Goal: Task Accomplishment & Management: Manage account settings

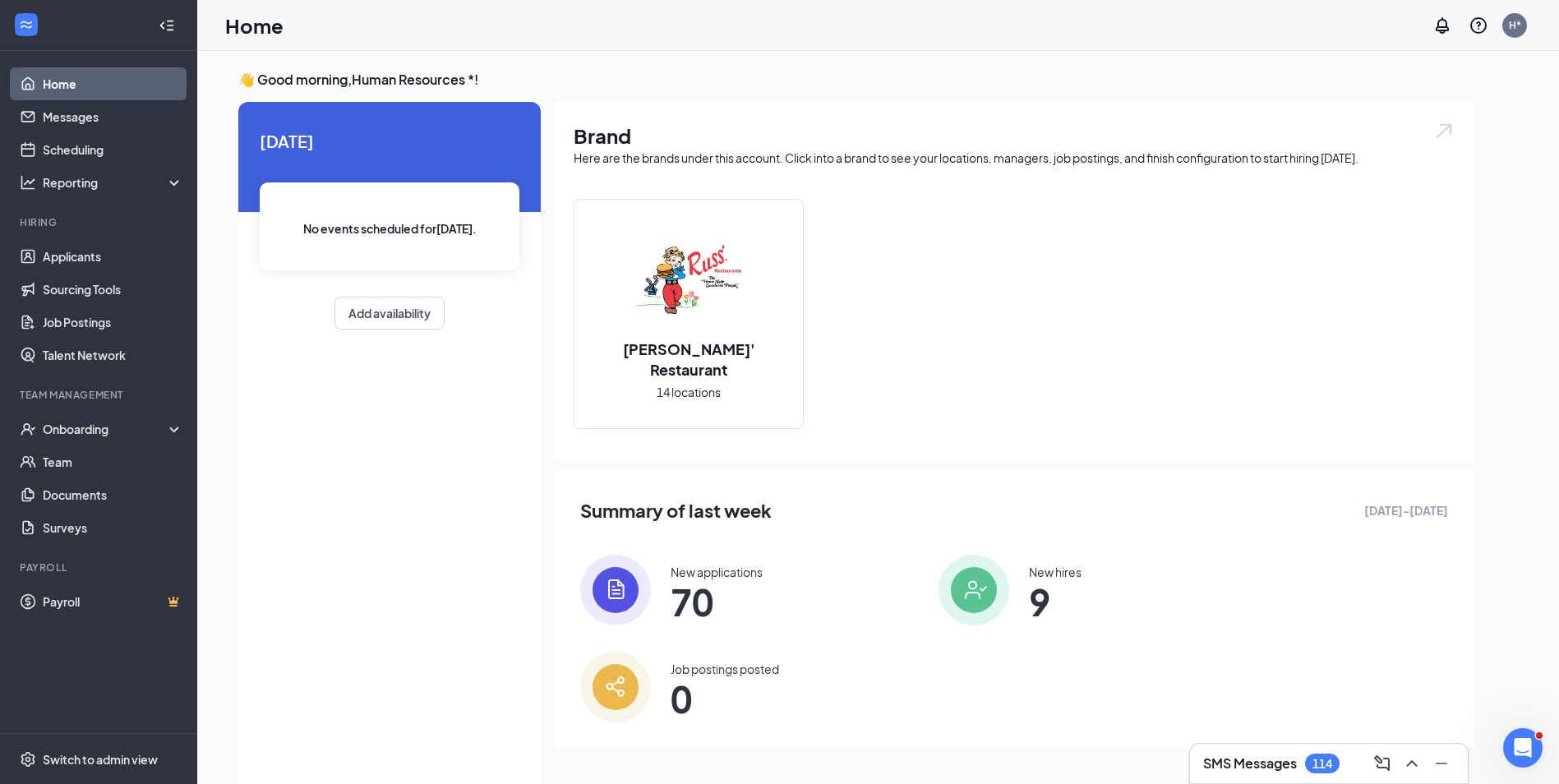
scroll to position [34, 0]
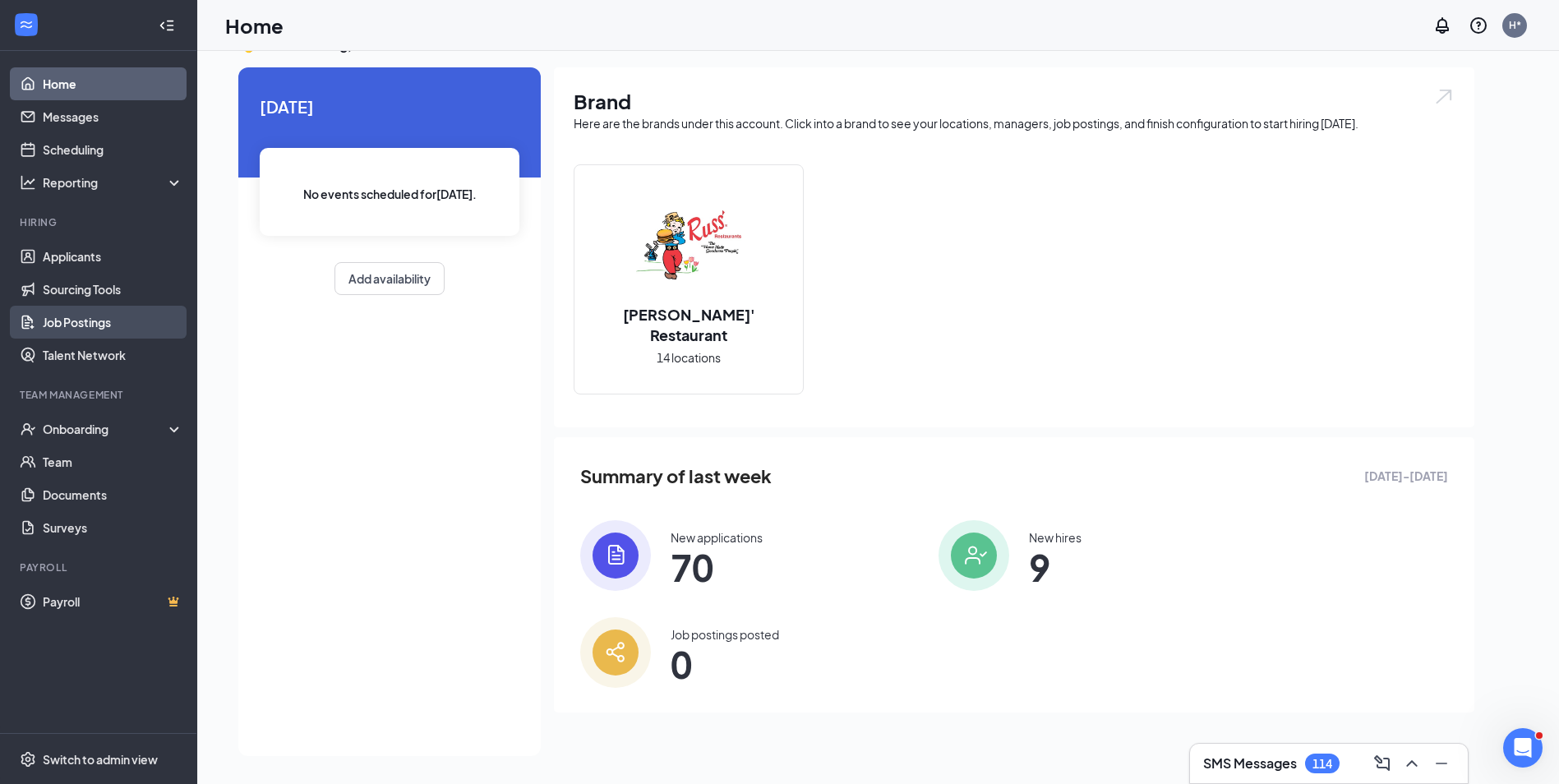
click at [64, 320] on link "Job Postings" at bounding box center [113, 322] width 141 height 33
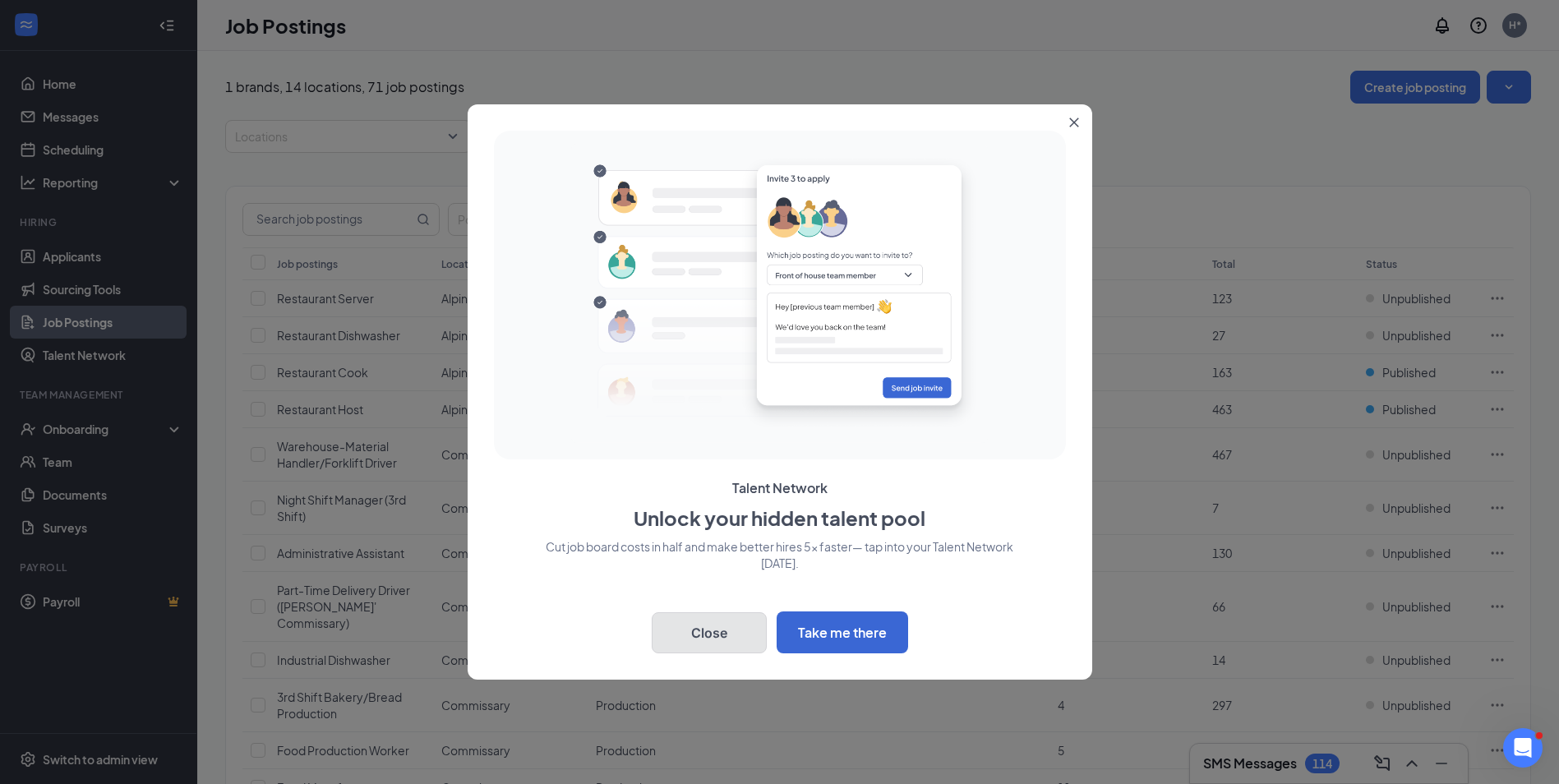
click at [719, 638] on button "Close" at bounding box center [708, 632] width 115 height 41
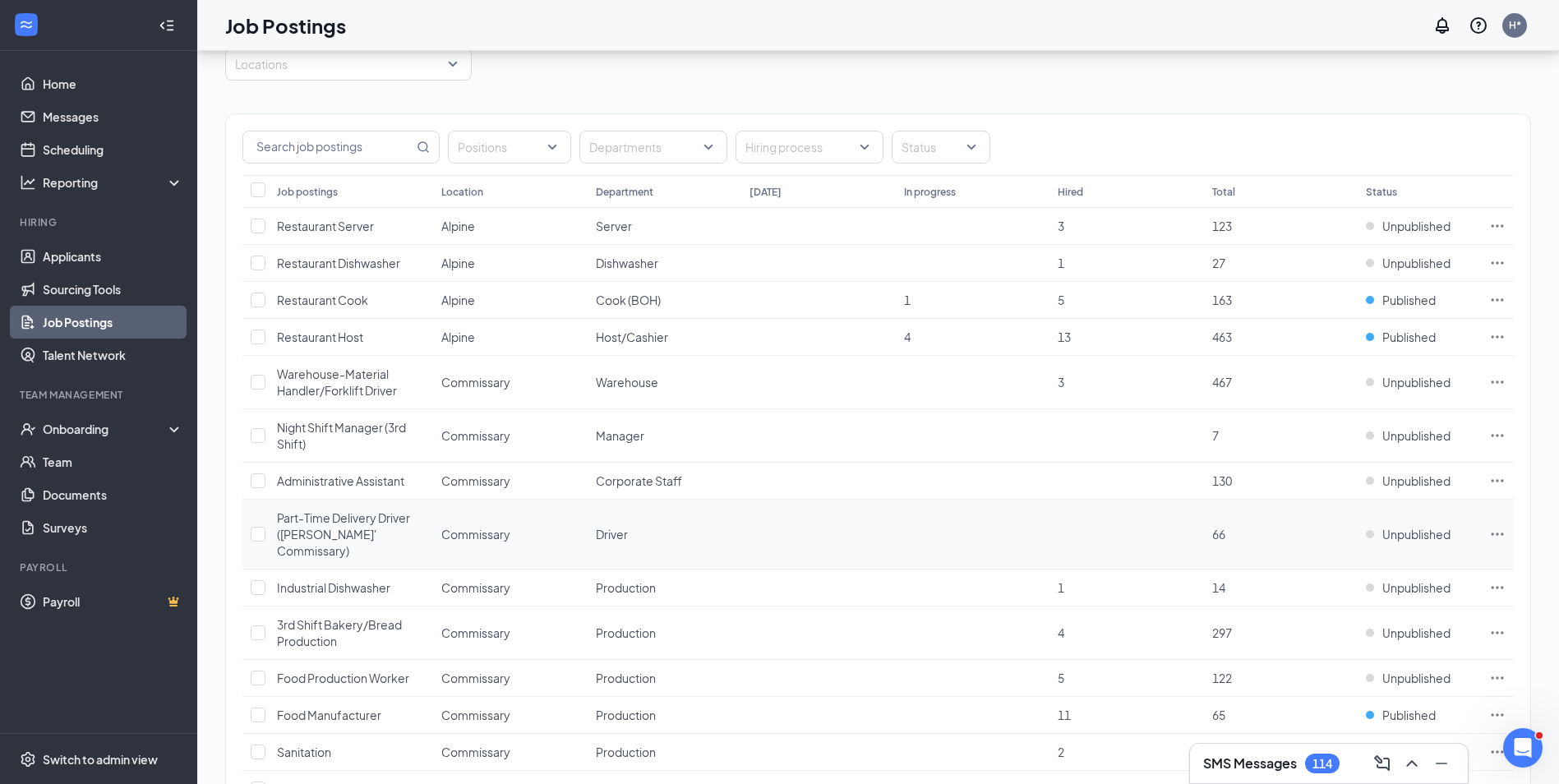
scroll to position [236, 0]
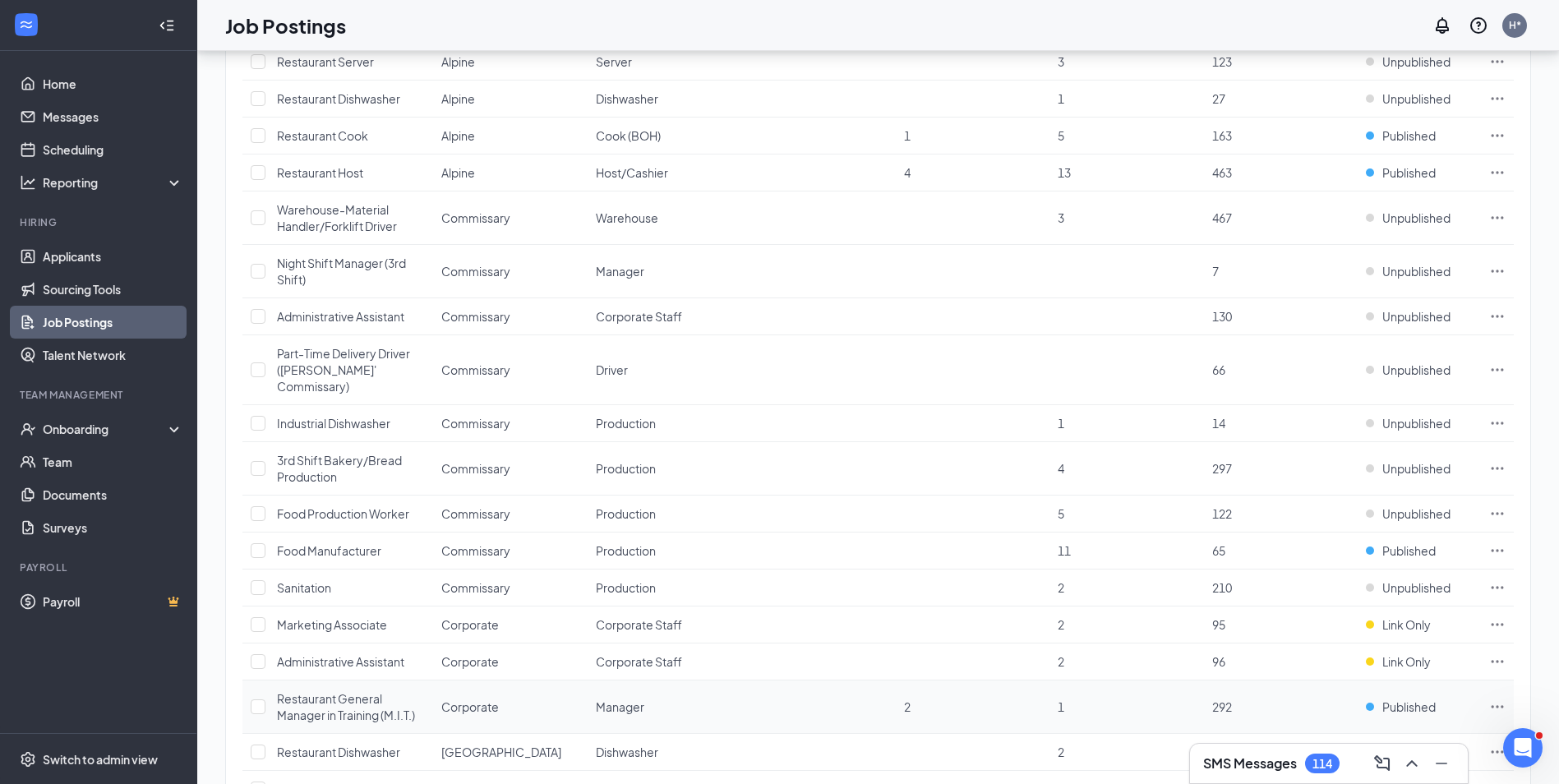
click at [611, 699] on span "Manager" at bounding box center [620, 706] width 48 height 15
click at [333, 690] on span "Restaurant General Manager in Training (M.I.T.)" at bounding box center [346, 706] width 138 height 32
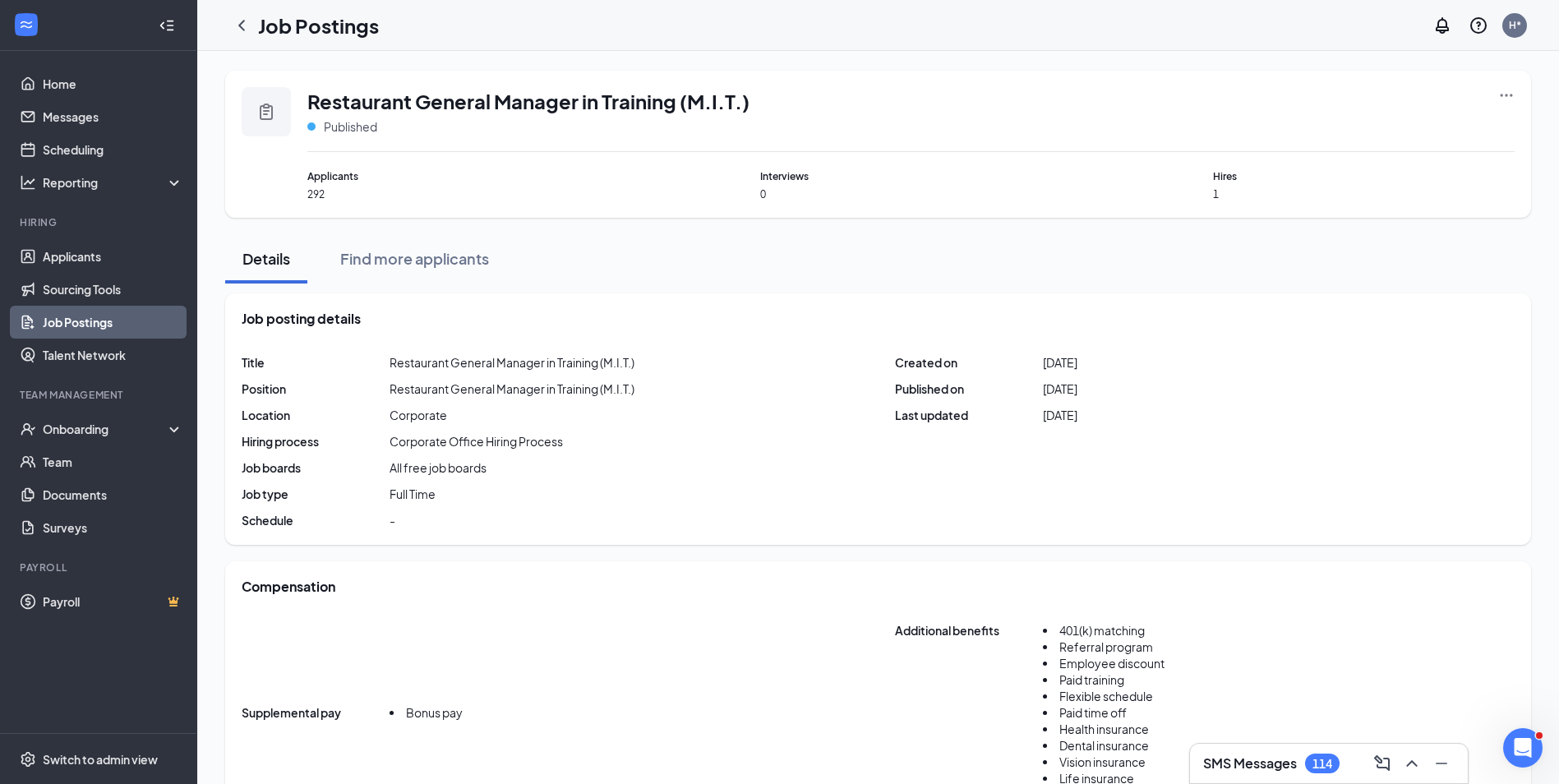
click at [315, 184] on div "Applicants 292" at bounding box center [458, 185] width 302 height 33
click at [316, 199] on span "292" at bounding box center [458, 194] width 302 height 14
click at [316, 196] on span "292" at bounding box center [458, 194] width 302 height 14
click at [1214, 194] on span "1" at bounding box center [1364, 194] width 302 height 14
click at [1227, 174] on span "Hires" at bounding box center [1364, 176] width 302 height 16
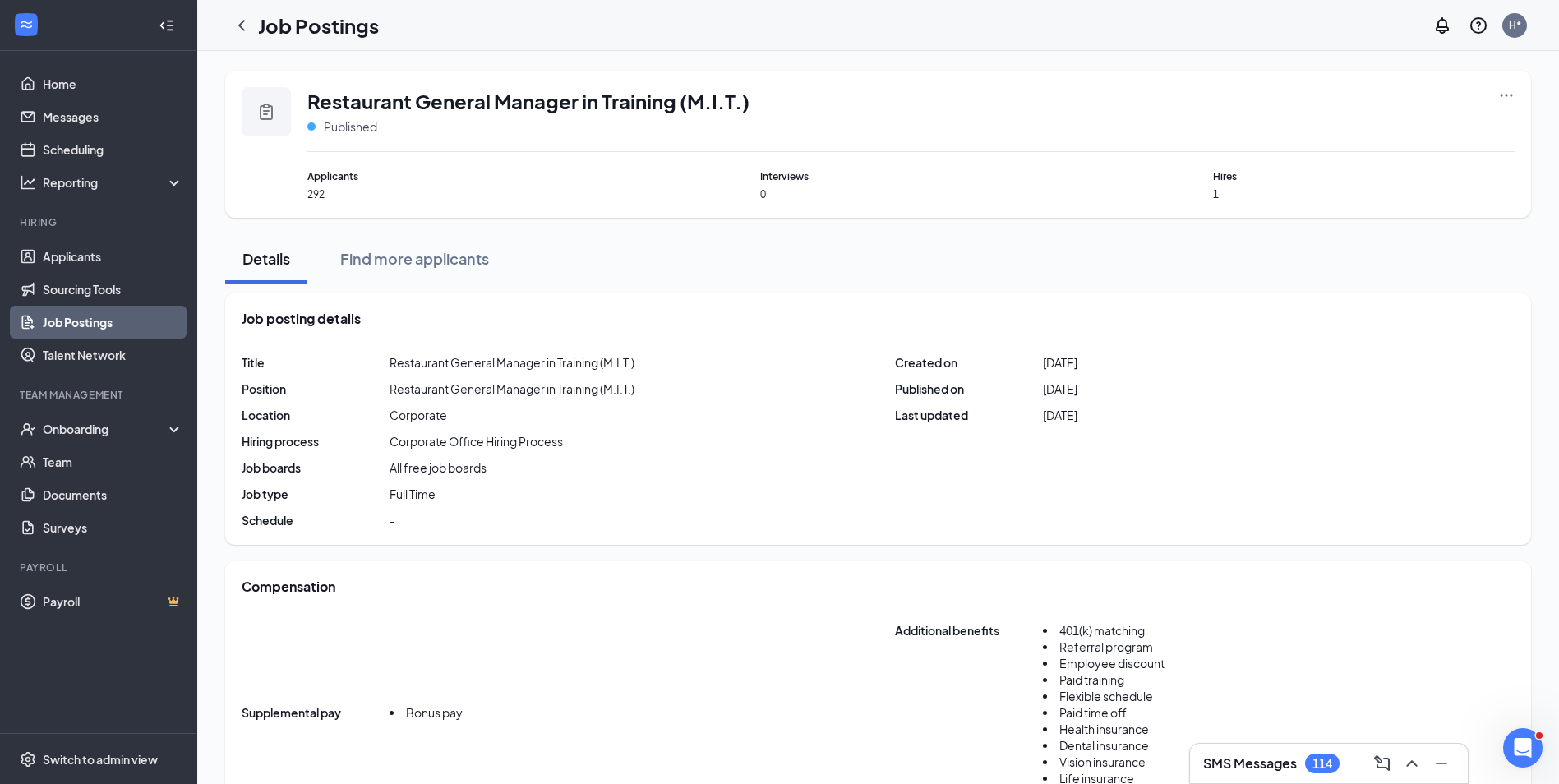
click at [1226, 176] on span "Hires" at bounding box center [1364, 176] width 302 height 16
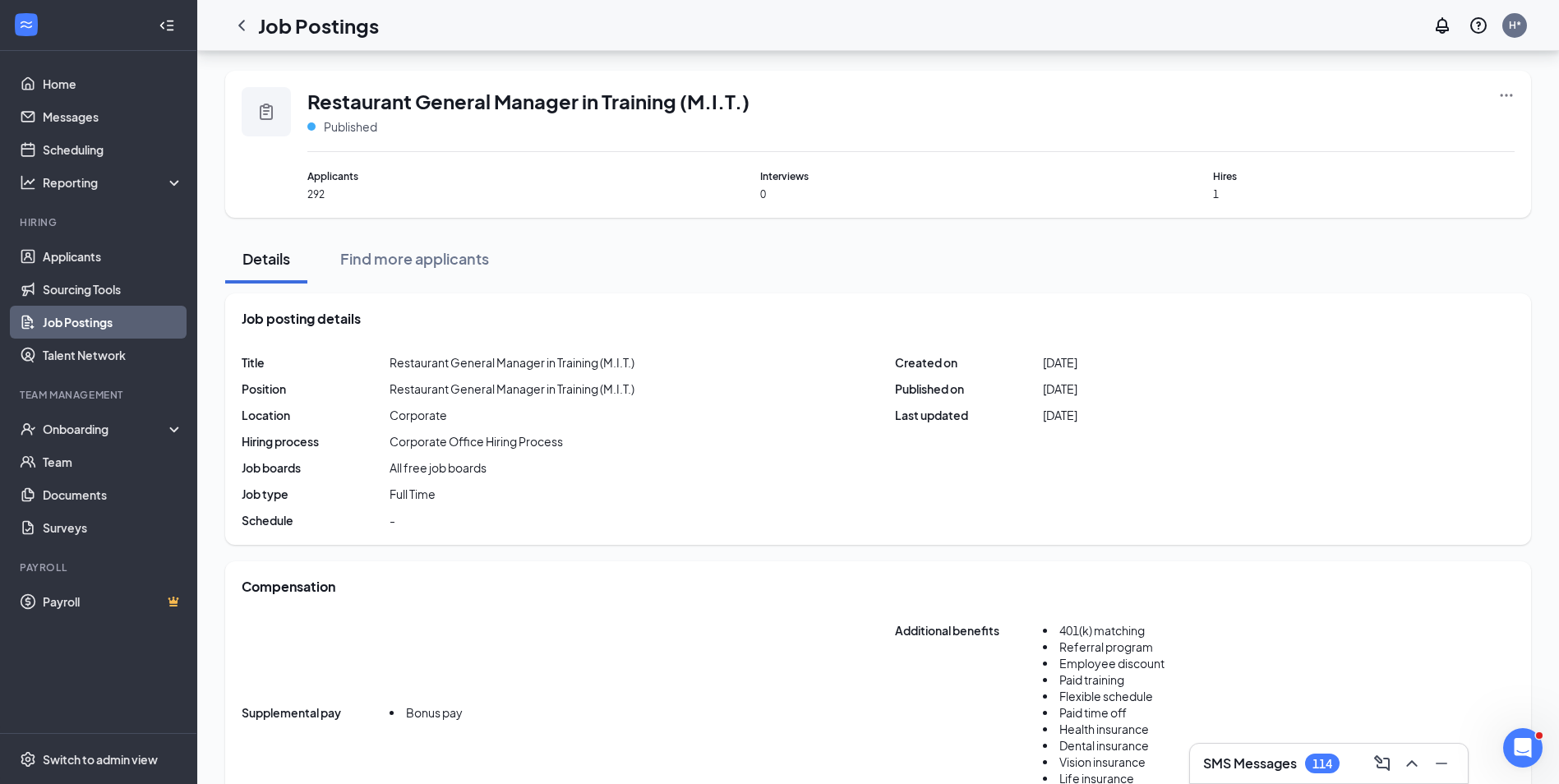
scroll to position [410, 0]
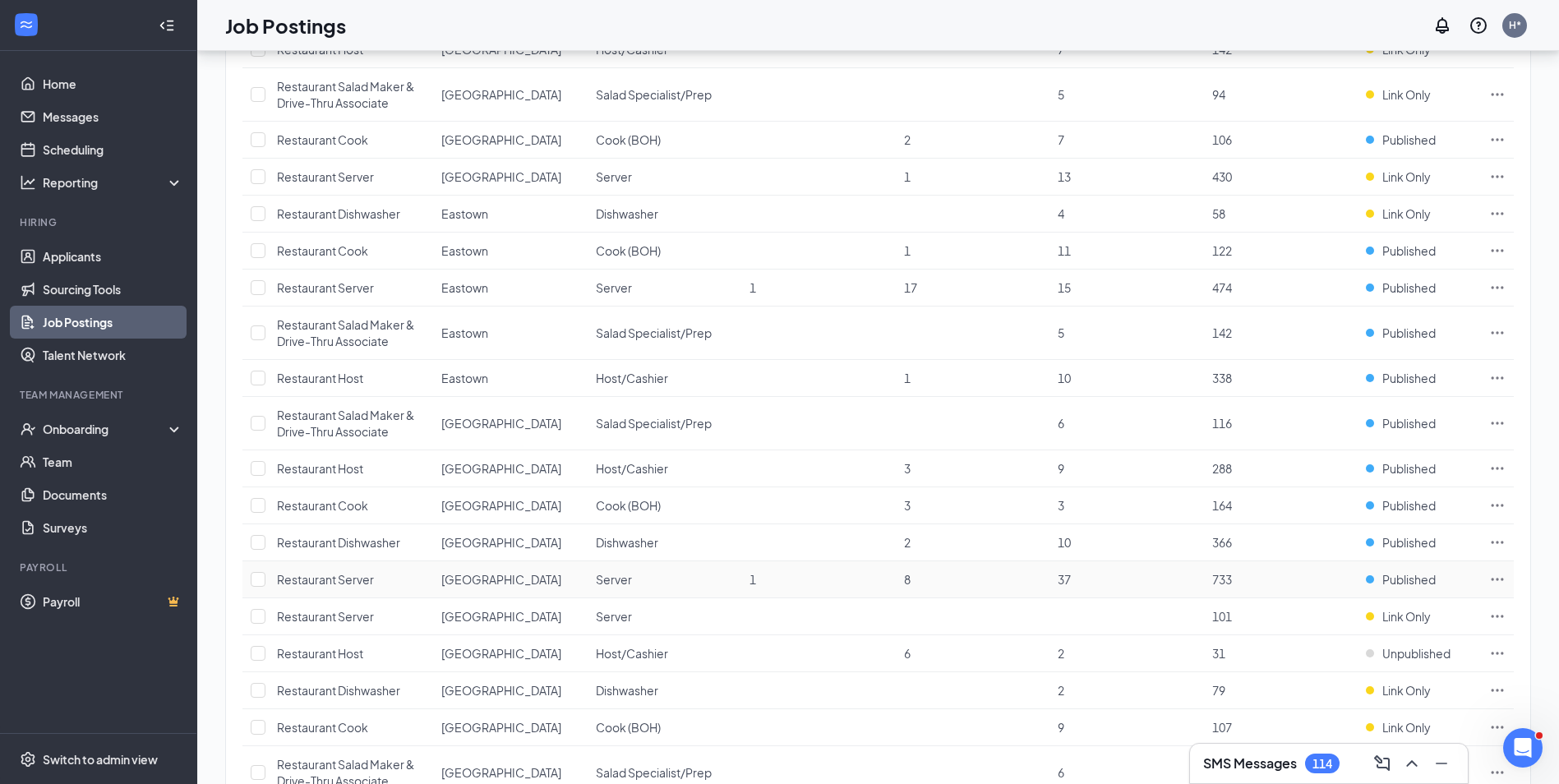
scroll to position [811, 0]
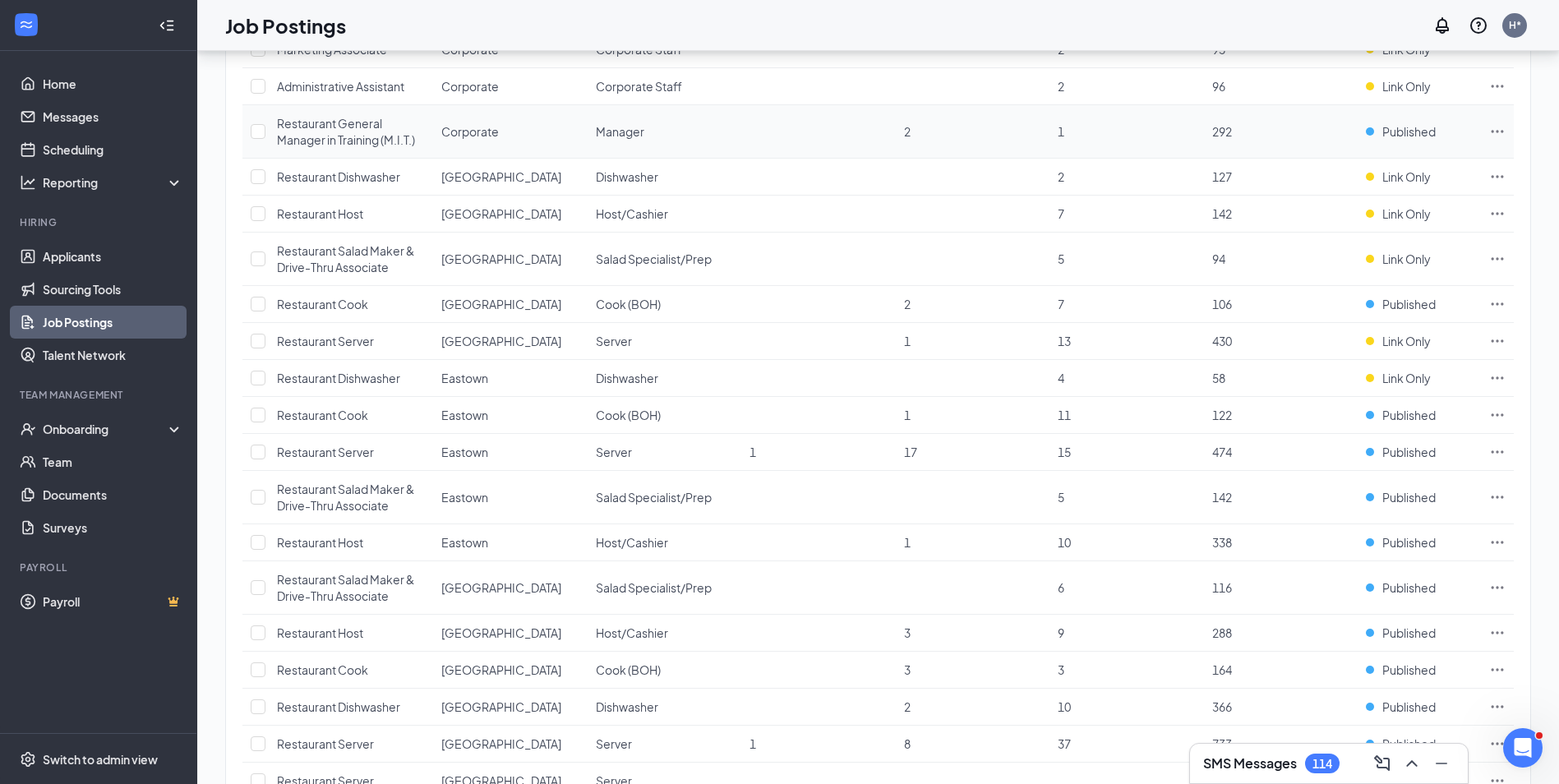
click at [1497, 130] on icon "Ellipses" at bounding box center [1498, 130] width 12 height 3
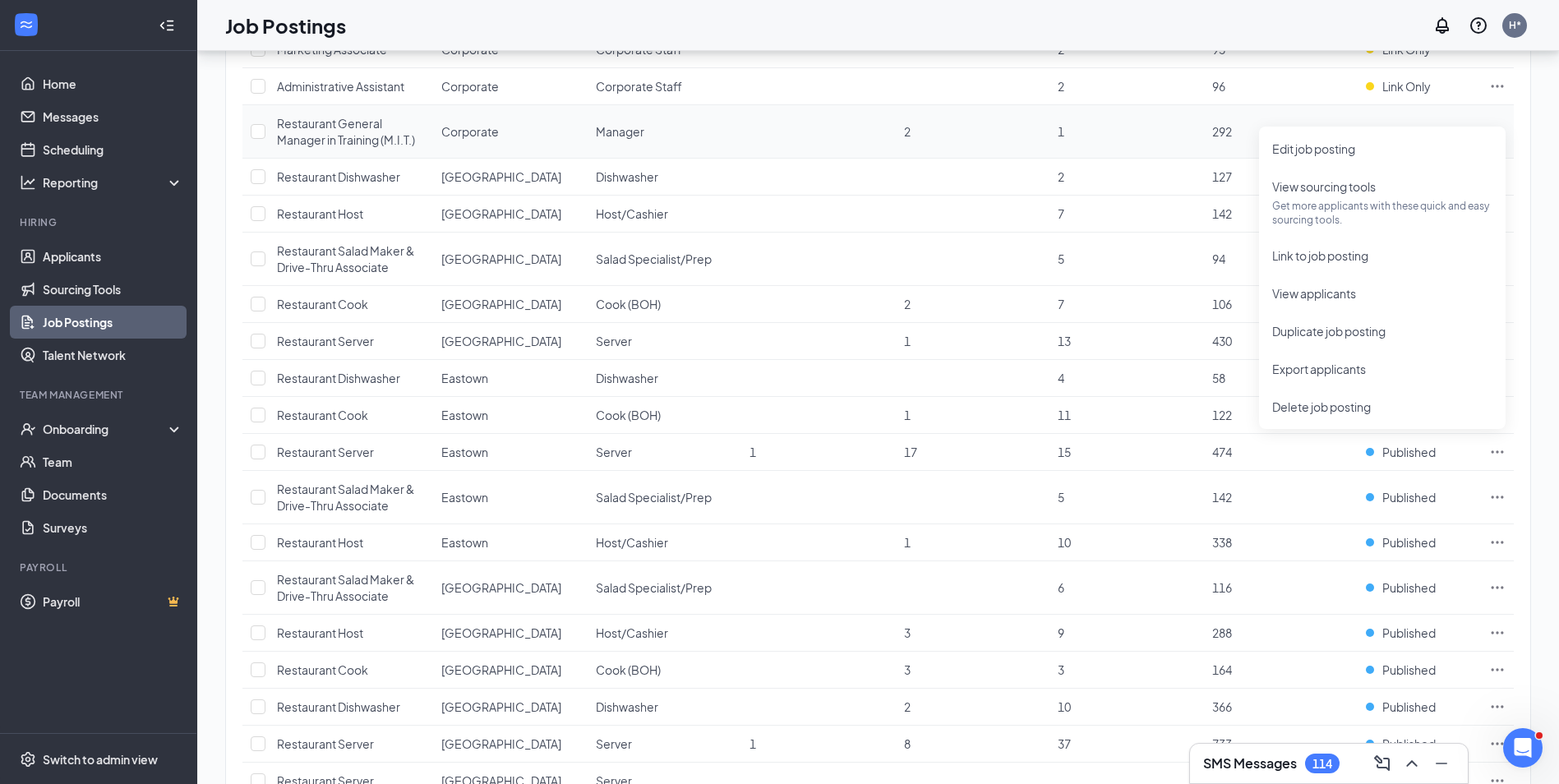
click at [1057, 118] on td "1" at bounding box center [1127, 131] width 154 height 53
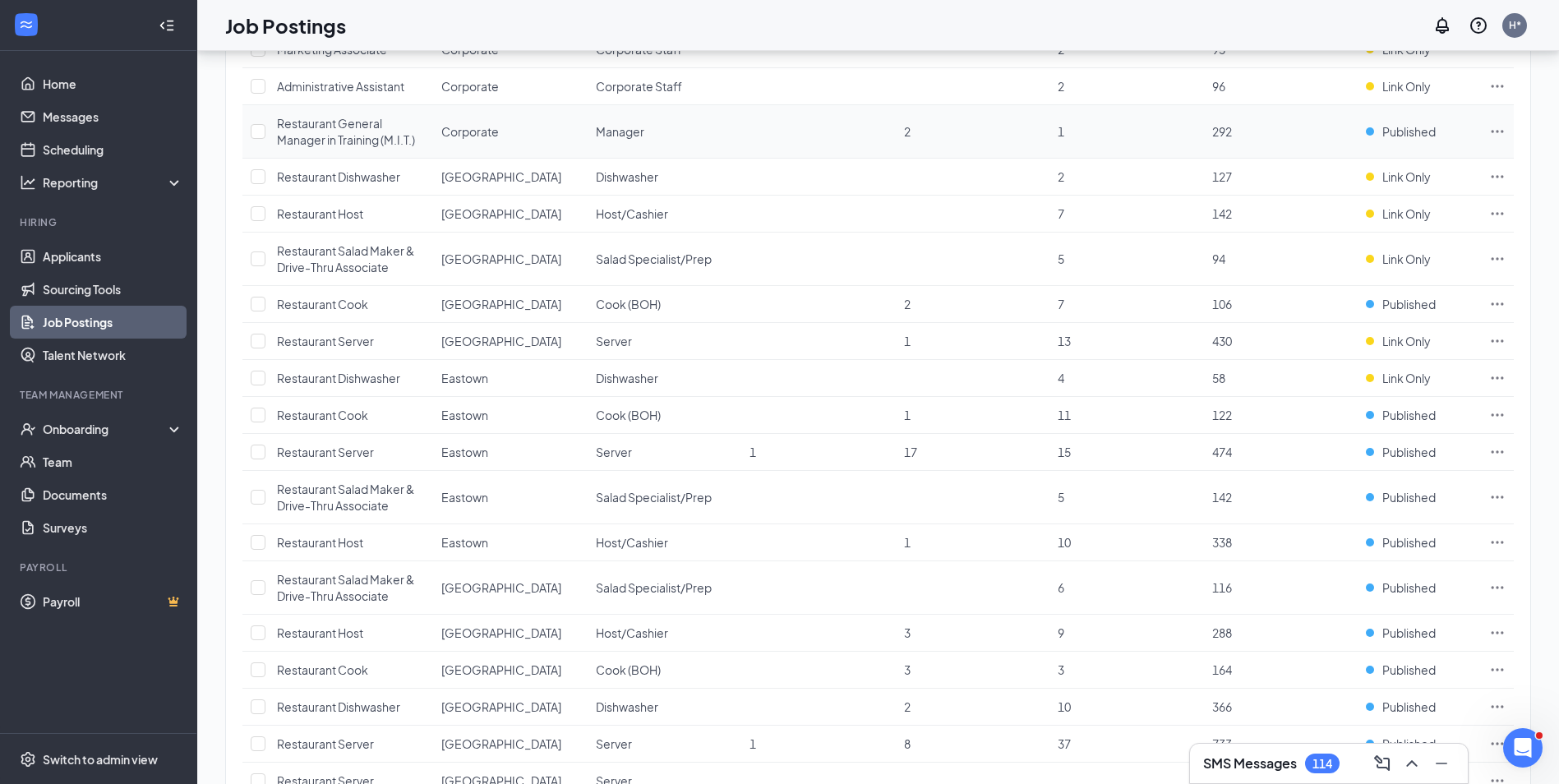
click at [1058, 124] on span "1" at bounding box center [1061, 131] width 7 height 15
click at [1062, 124] on span "1" at bounding box center [1061, 131] width 7 height 15
click at [295, 116] on span "Restaurant General Manager in Training (M.I.T.)" at bounding box center [346, 131] width 138 height 32
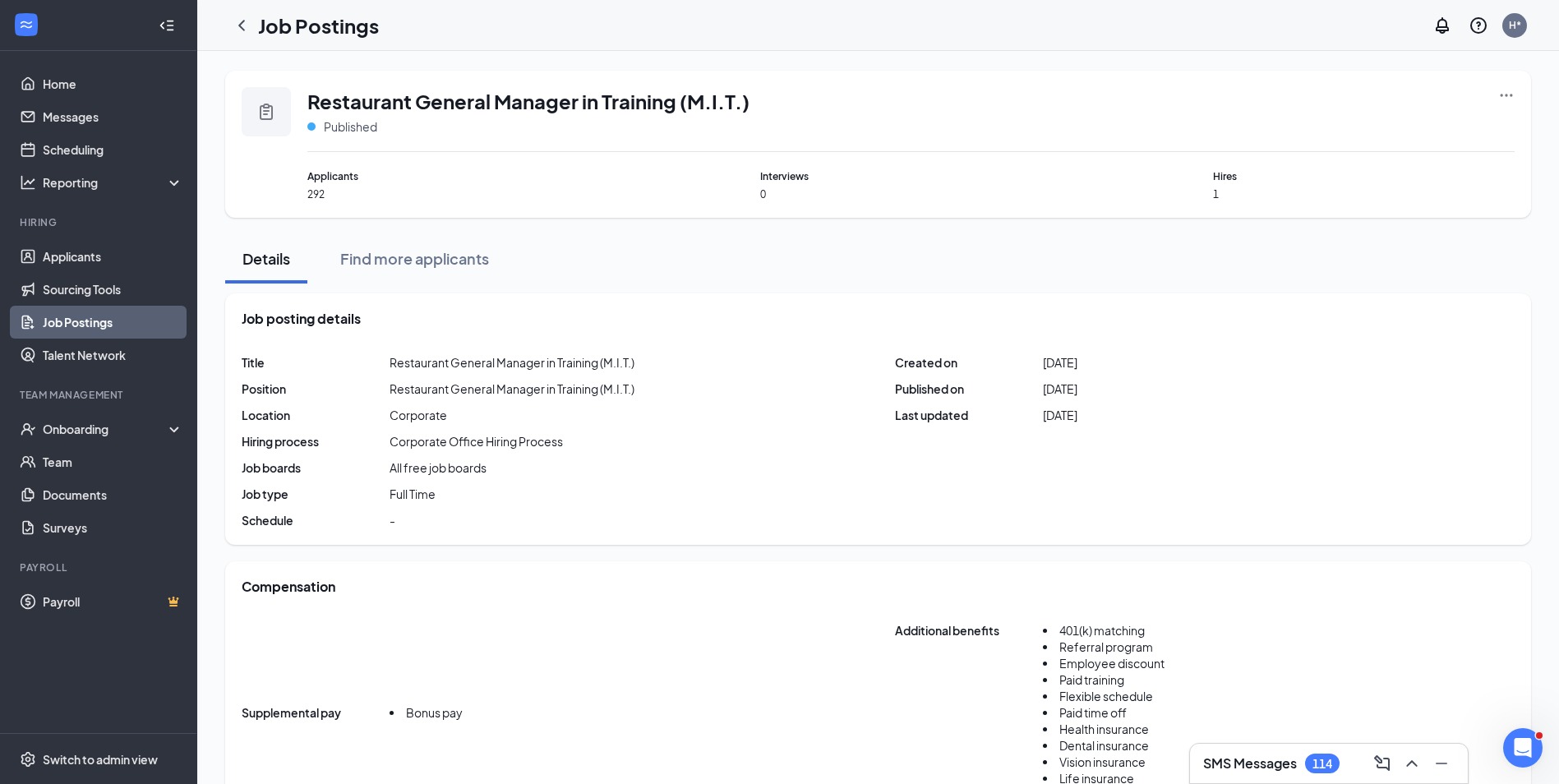
click at [313, 191] on span "292" at bounding box center [458, 194] width 302 height 14
click at [341, 176] on span "Applicants" at bounding box center [458, 176] width 302 height 16
click at [265, 117] on icon "Clipboard" at bounding box center [266, 111] width 20 height 20
click at [267, 116] on icon "Clipboard" at bounding box center [266, 111] width 20 height 20
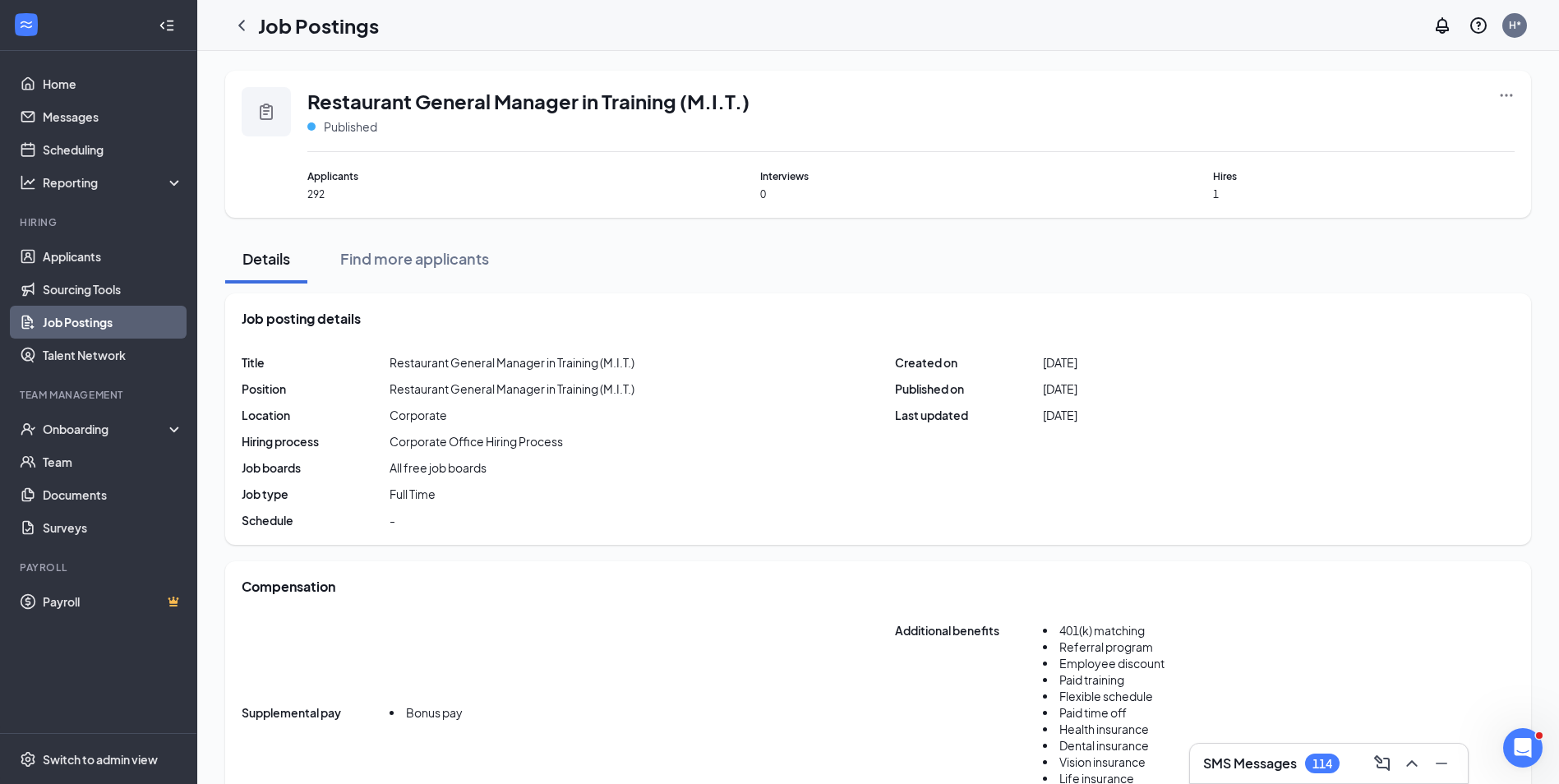
click at [267, 116] on icon "Clipboard" at bounding box center [266, 111] width 20 height 20
click at [102, 765] on div "Switch to admin view" at bounding box center [100, 759] width 115 height 17
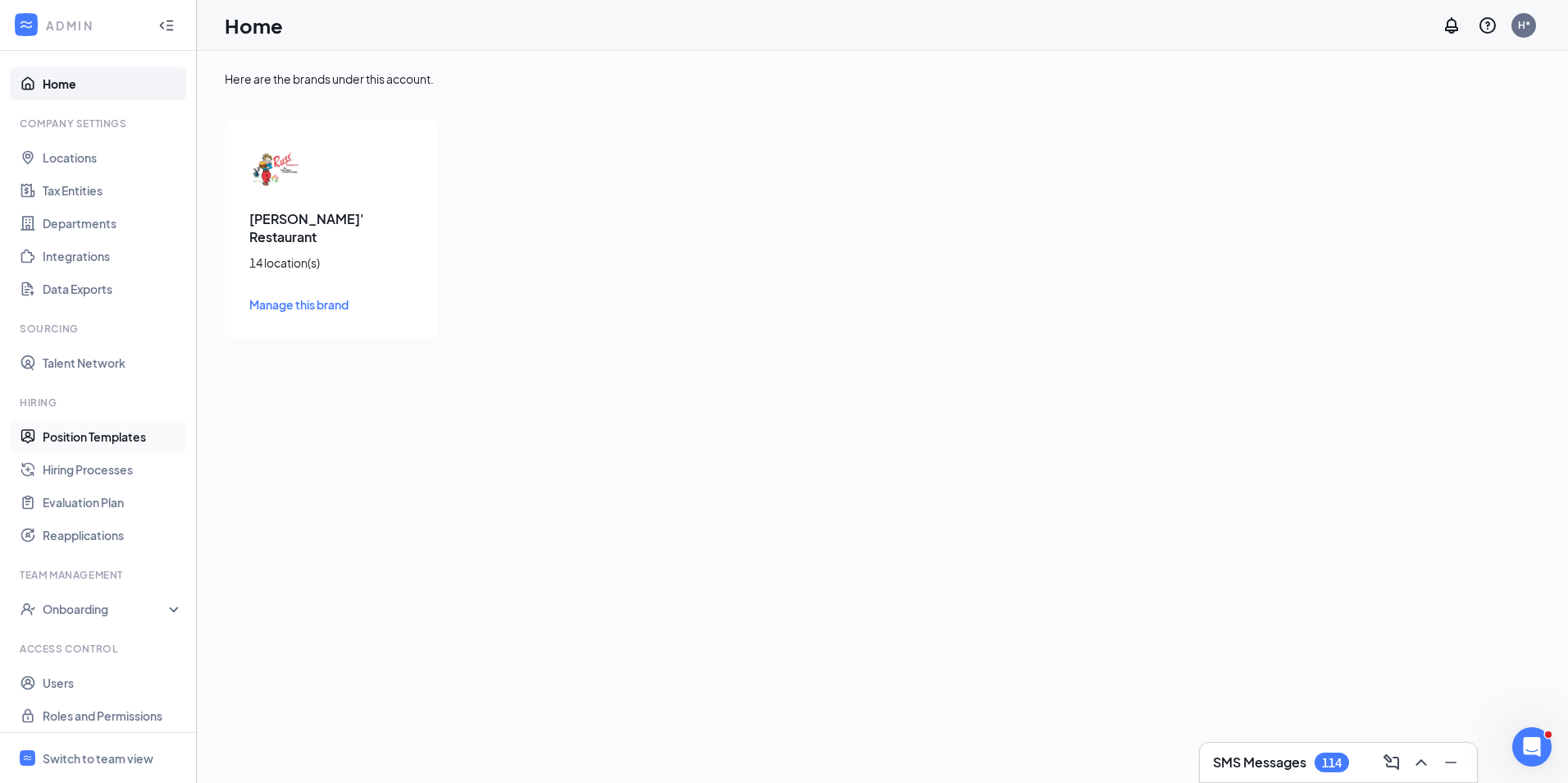
click at [94, 428] on link "Position Templates" at bounding box center [113, 437] width 141 height 33
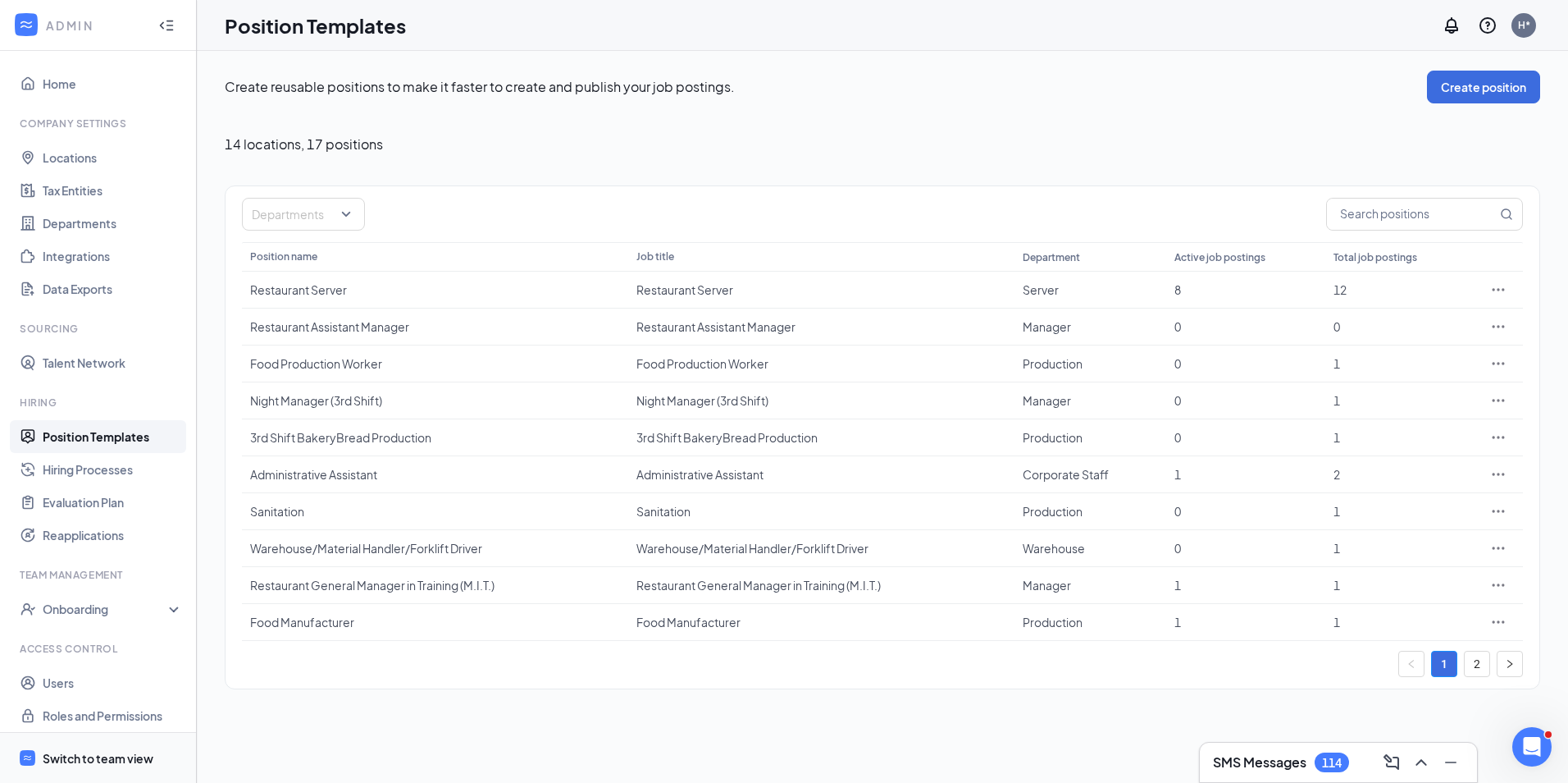
drag, startPoint x: 93, startPoint y: 760, endPoint x: 111, endPoint y: 766, distance: 19.0
click at [94, 761] on div "Switch to team view" at bounding box center [98, 758] width 111 height 17
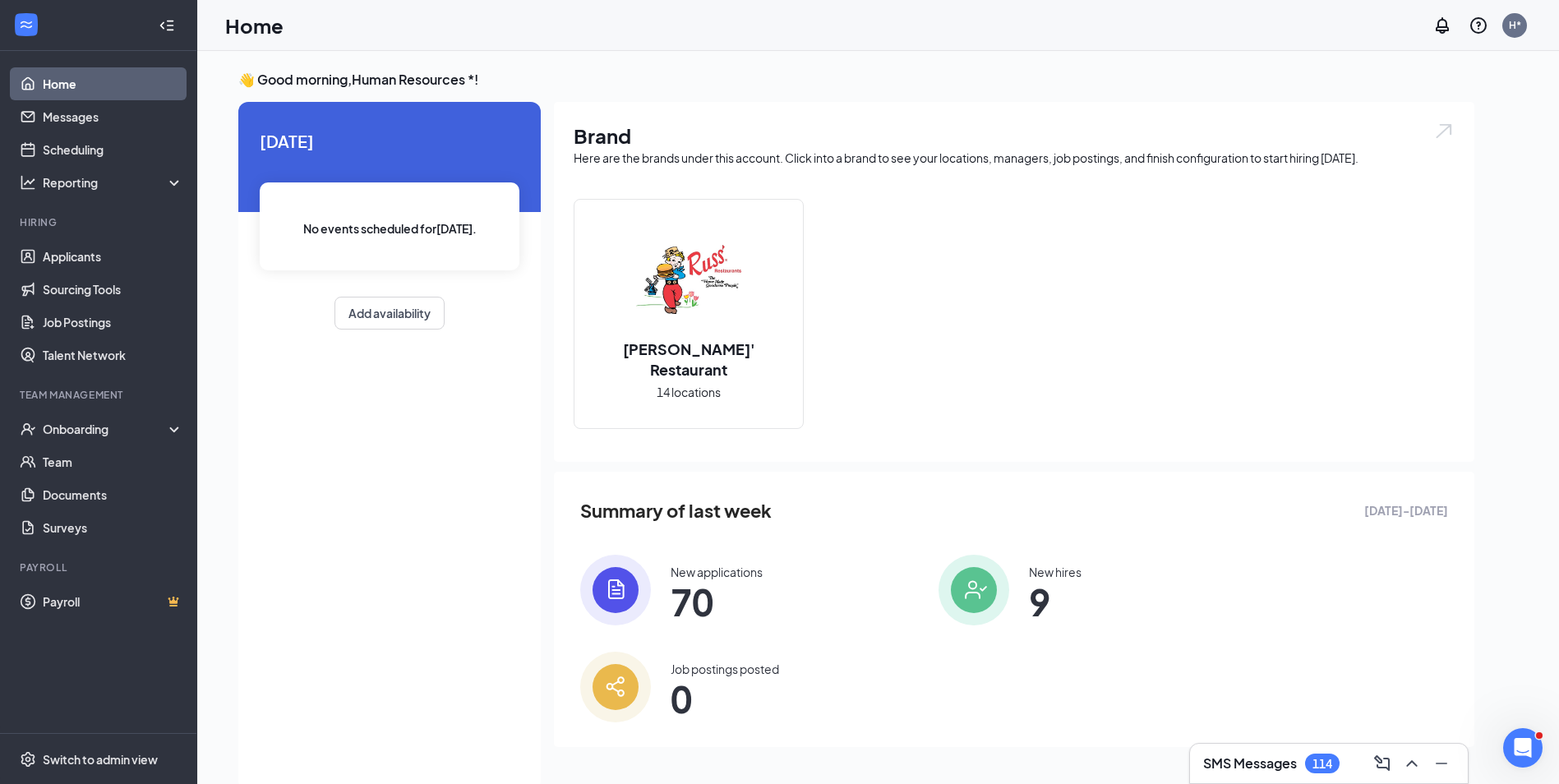
click at [698, 605] on span "70" at bounding box center [716, 601] width 92 height 30
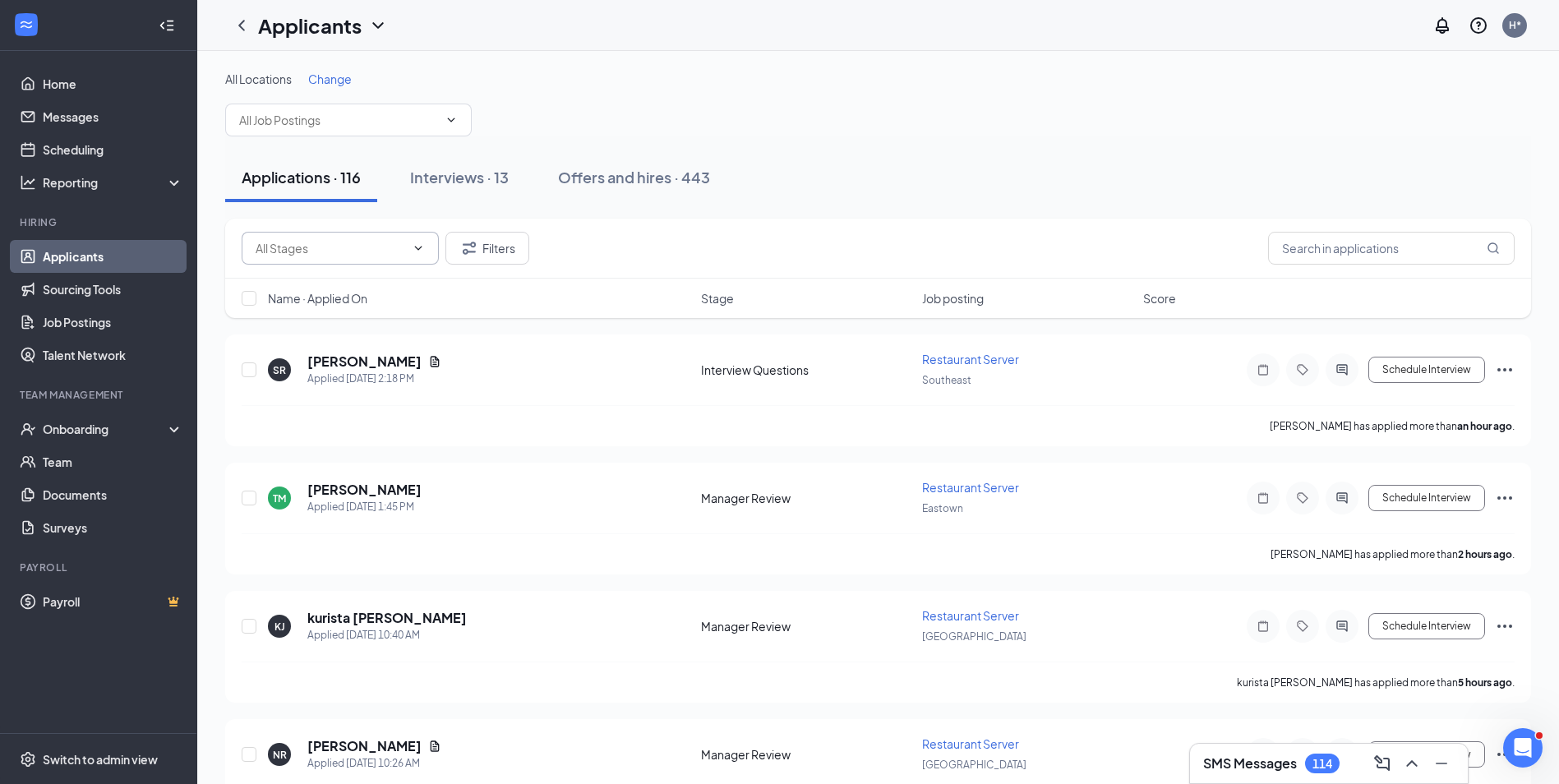
click at [348, 252] on input "text" at bounding box center [330, 248] width 150 height 18
click at [498, 250] on button "Filters" at bounding box center [488, 248] width 84 height 33
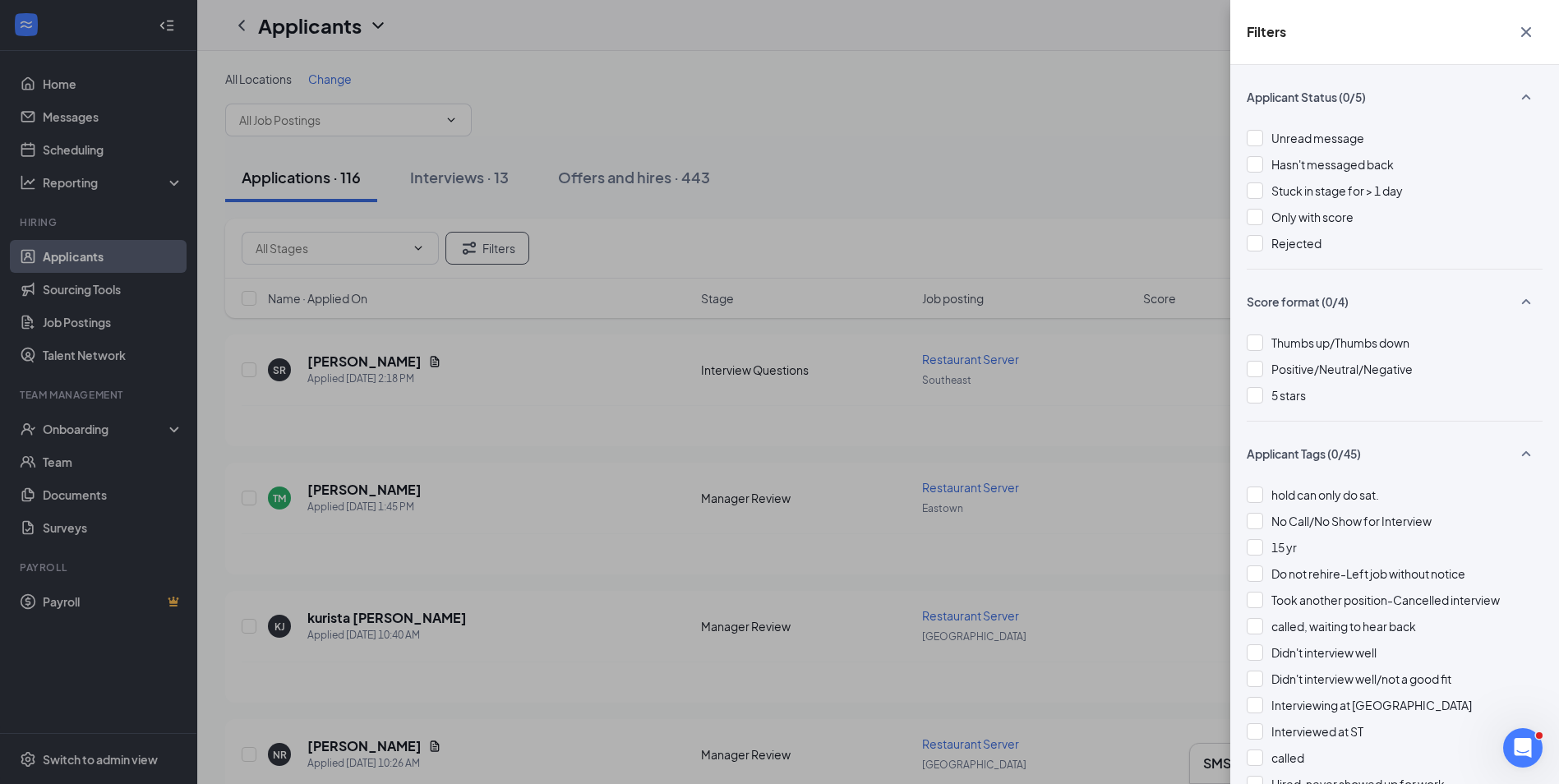
click at [1120, 91] on div "Filters Applicant Status (0/5) Unread message Hasn't messaged back Stuck in sta…" at bounding box center [779, 392] width 1559 height 784
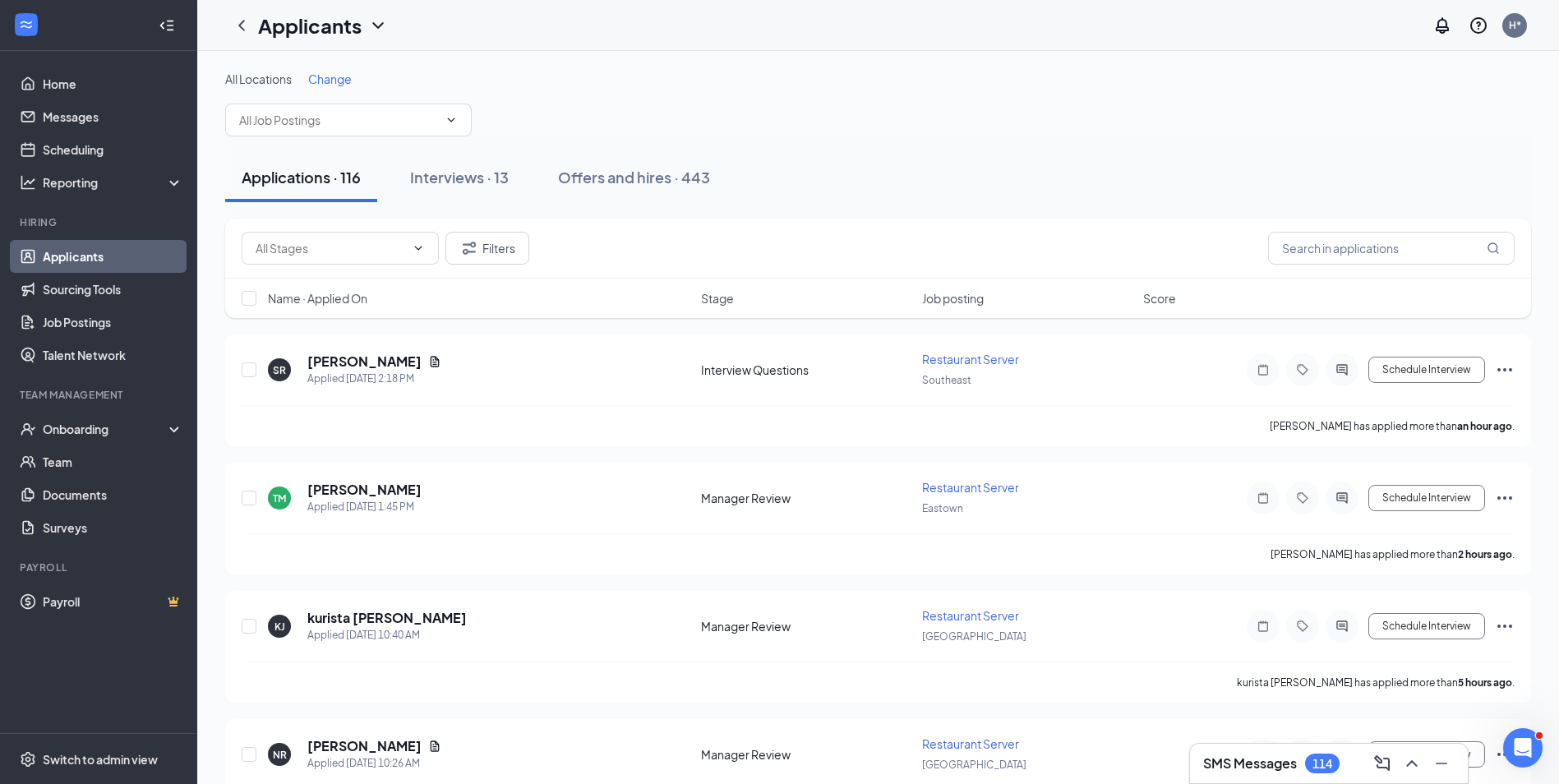
click at [952, 302] on span "Job posting" at bounding box center [952, 298] width 61 height 17
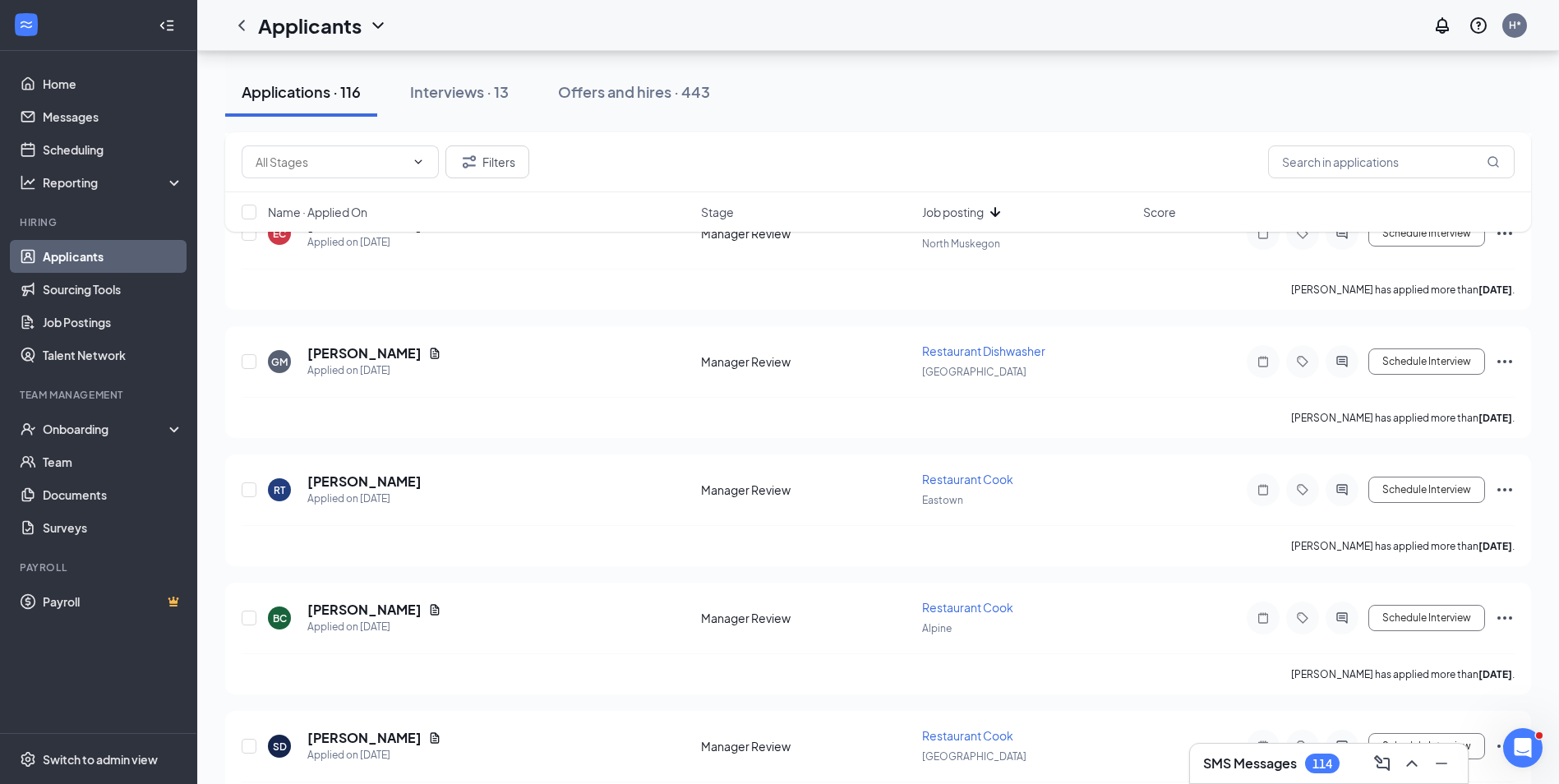
scroll to position [13906, 0]
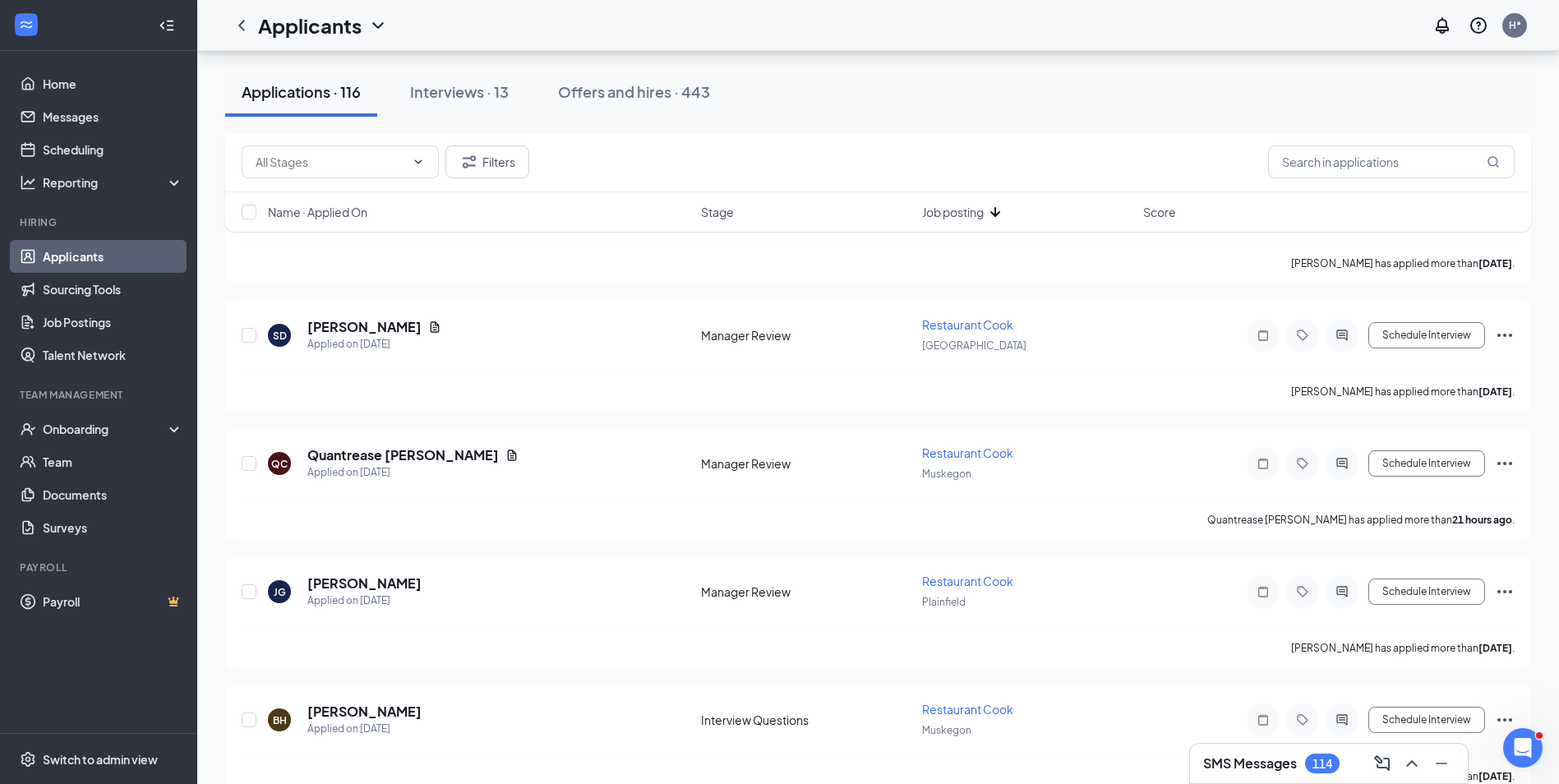
click at [969, 221] on div "Name · Applied On Stage Job posting Score" at bounding box center [878, 212] width 1306 height 39
click at [1417, 162] on input "text" at bounding box center [1391, 162] width 247 height 33
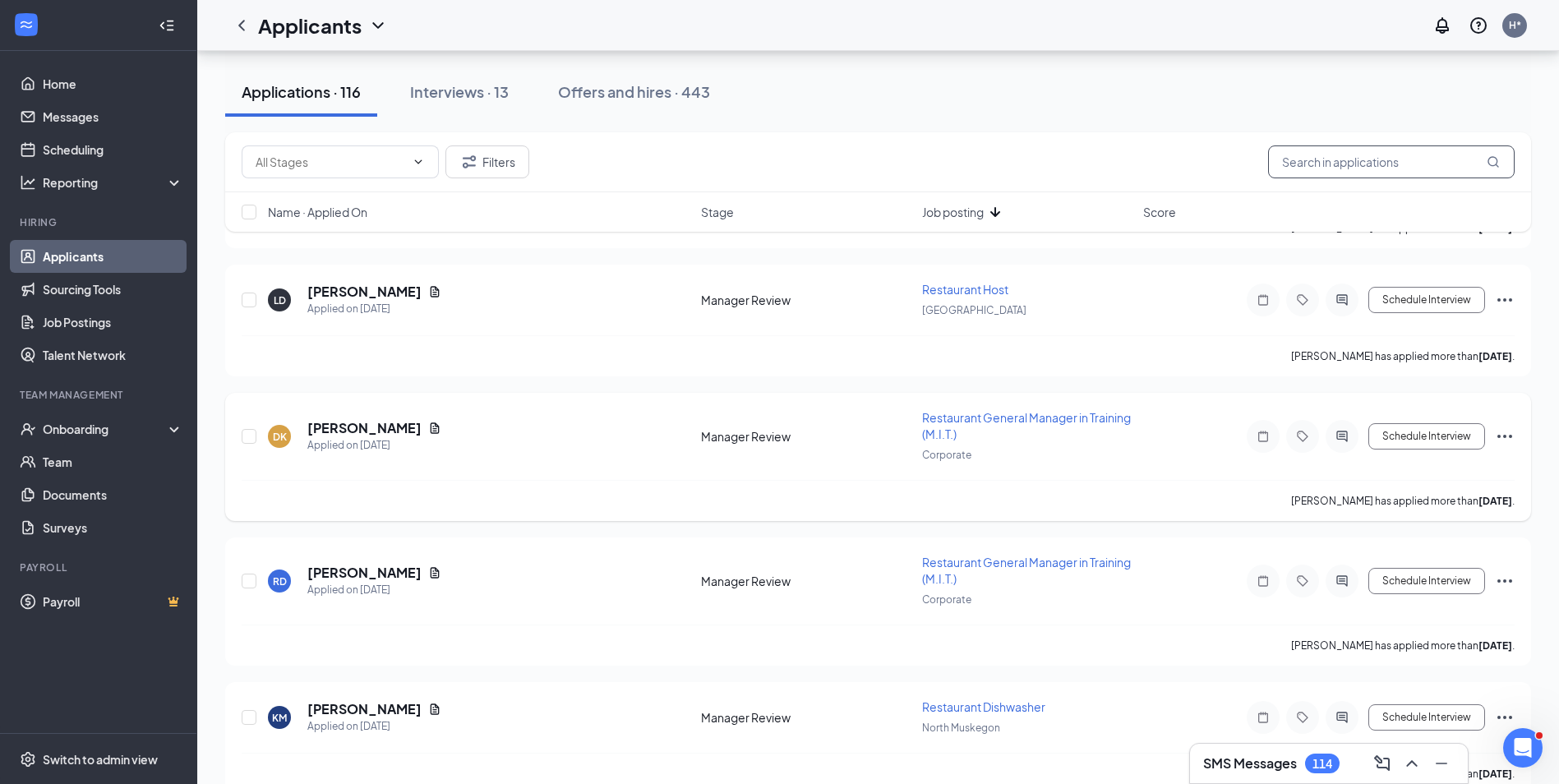
scroll to position [11740, 0]
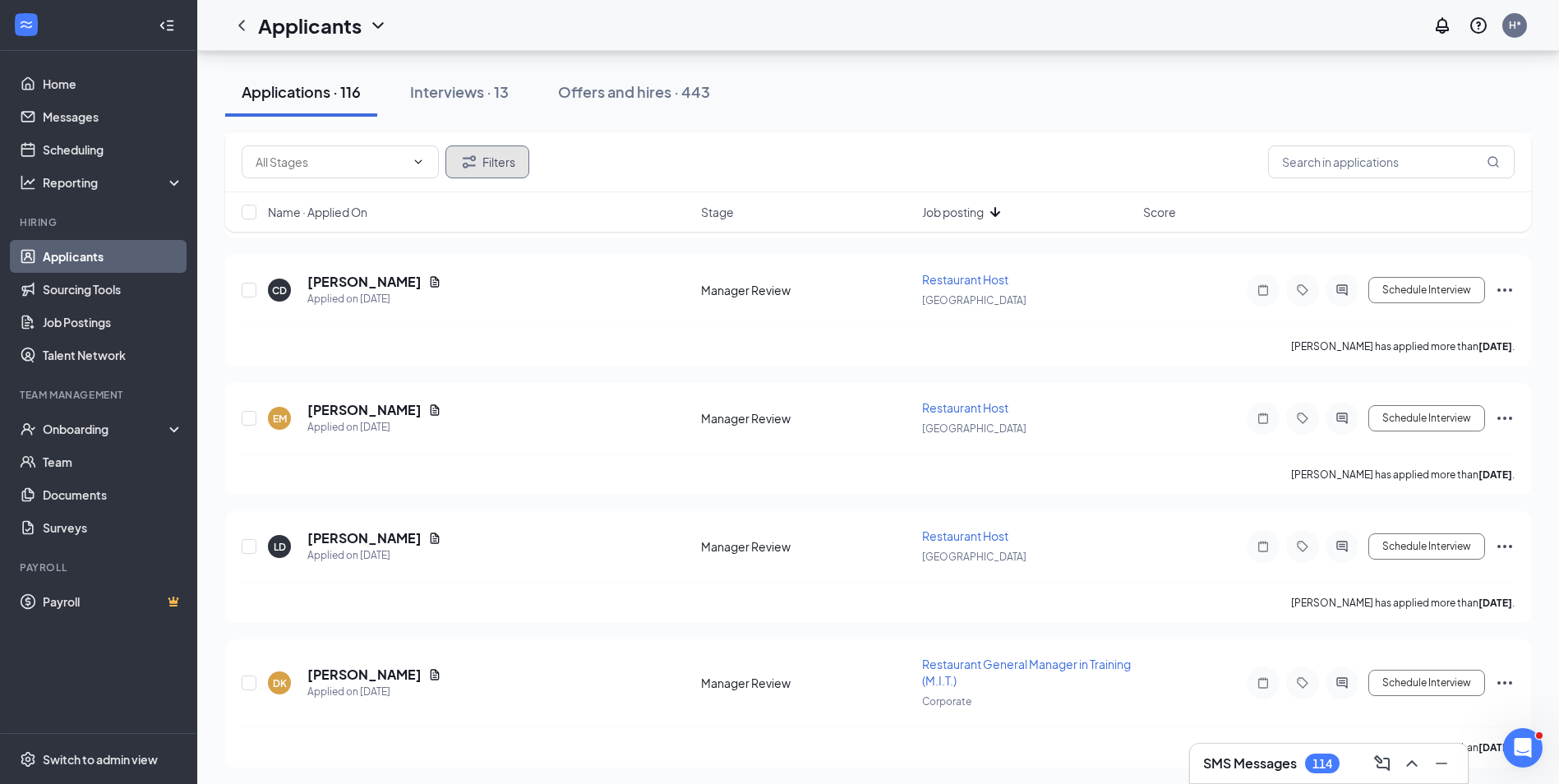
click at [494, 168] on button "Filters" at bounding box center [488, 162] width 84 height 33
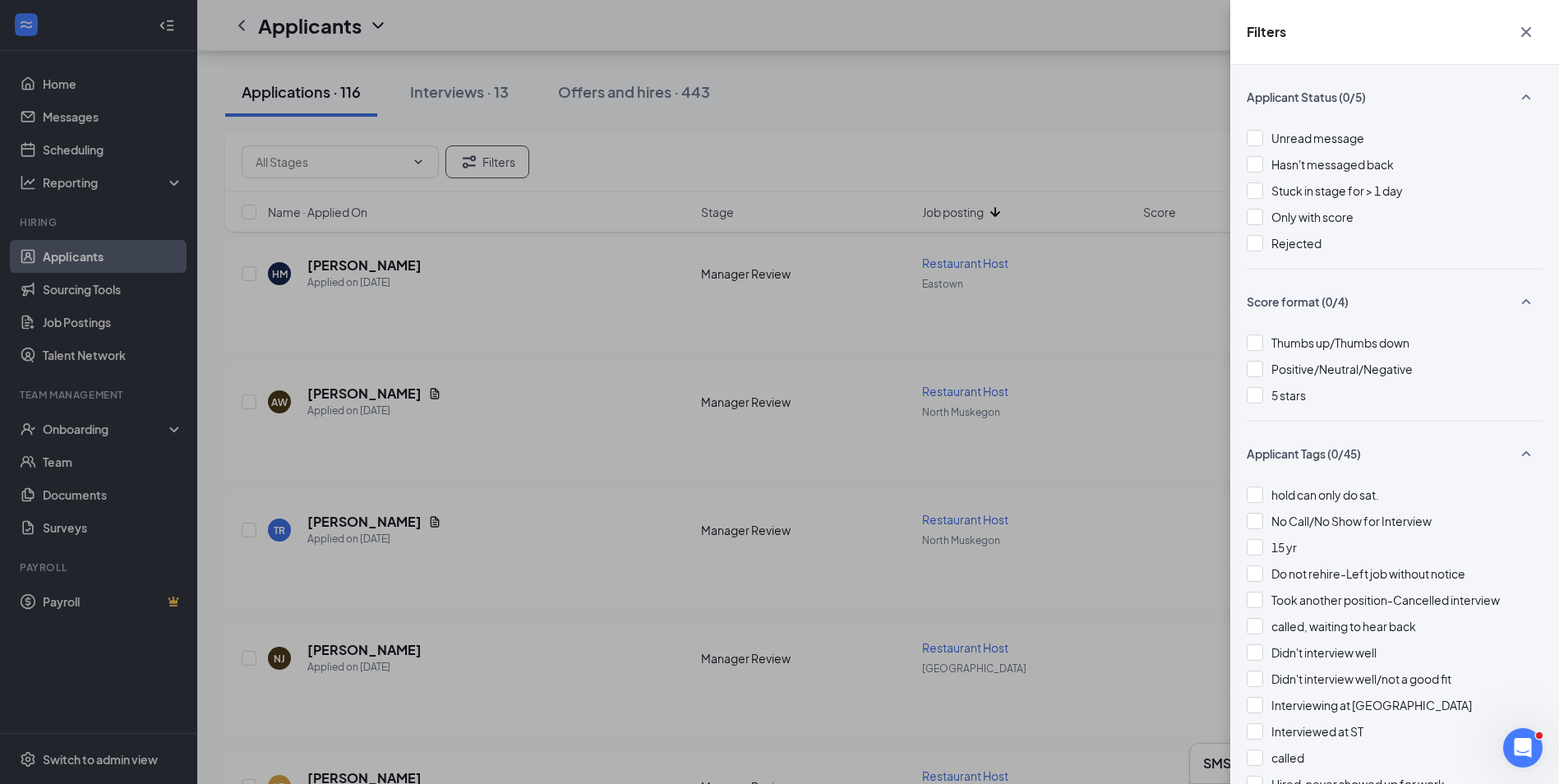
scroll to position [9358, 0]
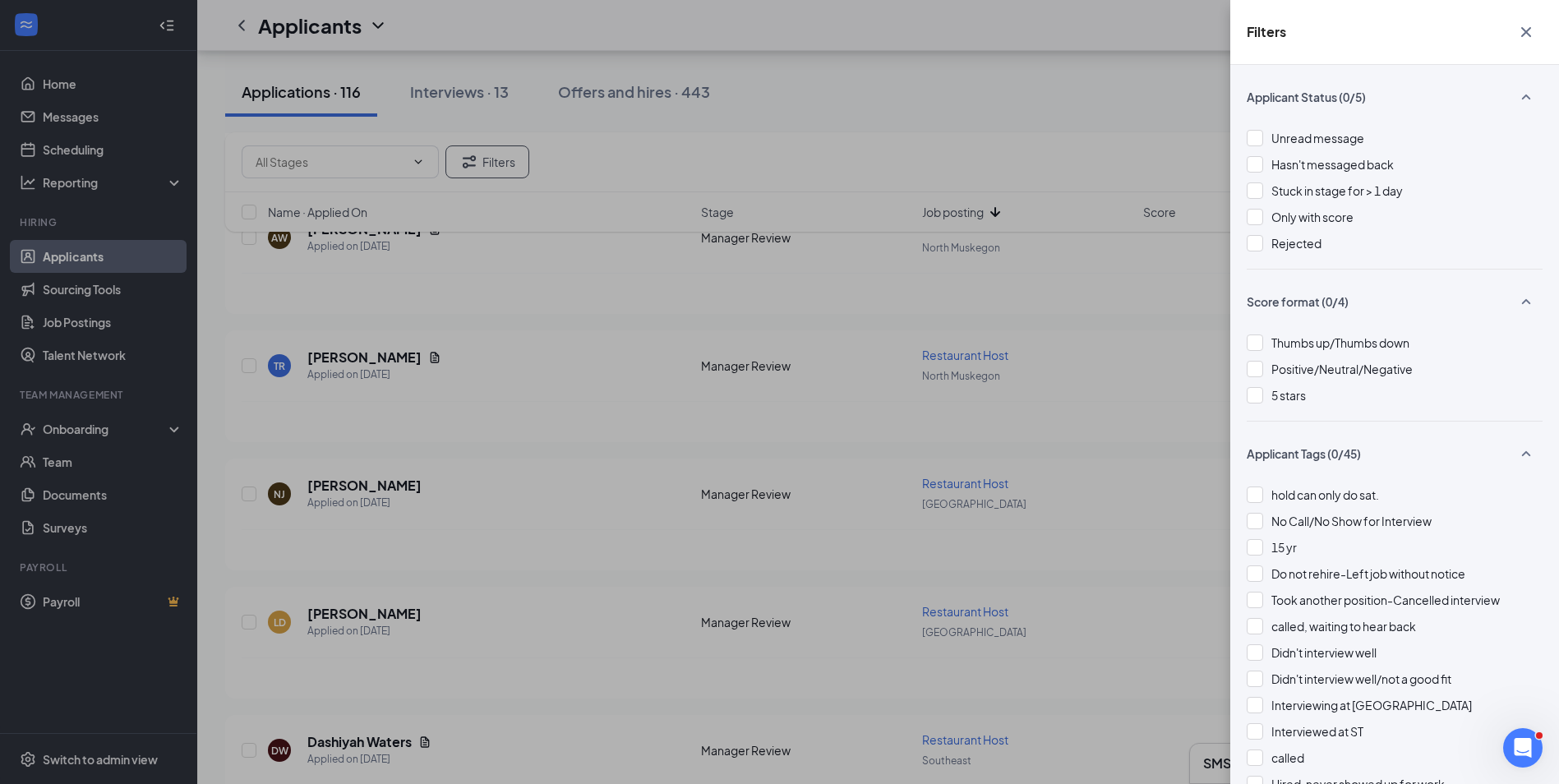
click at [83, 316] on div "Filters Applicant Status (0/5) Unread message Hasn't messaged back Stuck in sta…" at bounding box center [779, 392] width 1559 height 784
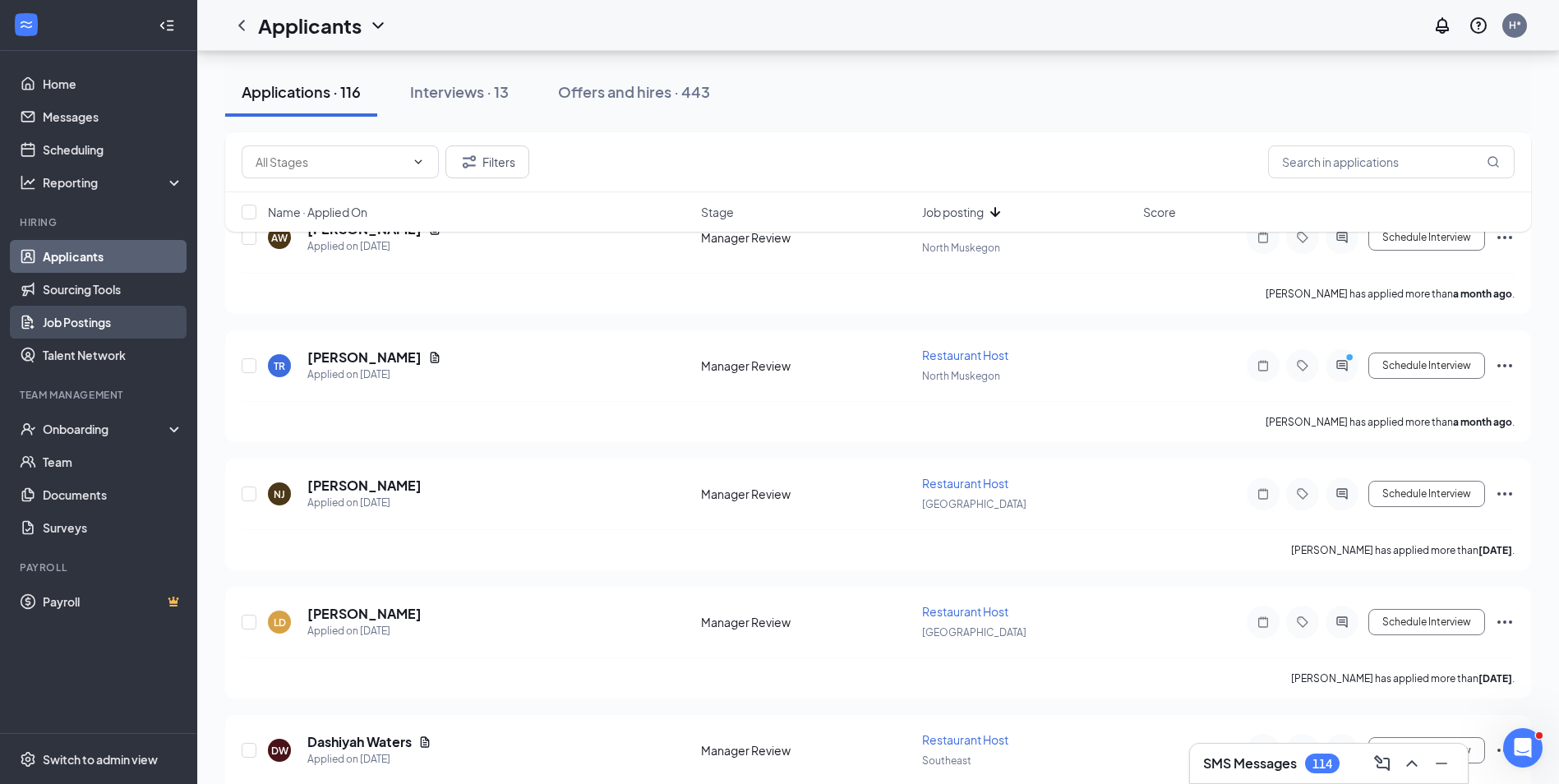
click at [83, 316] on link "Job Postings" at bounding box center [113, 322] width 141 height 33
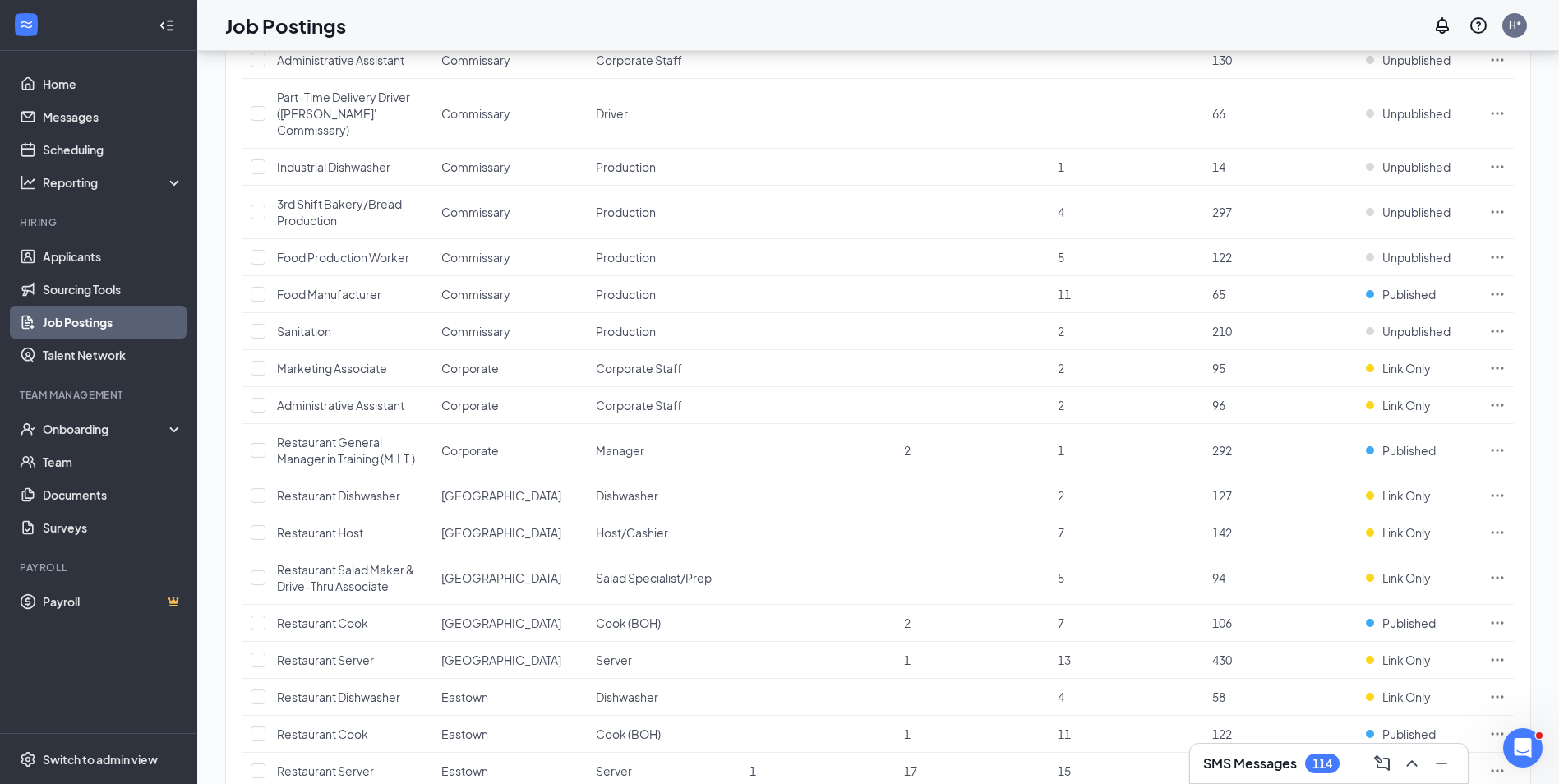
scroll to position [410, 0]
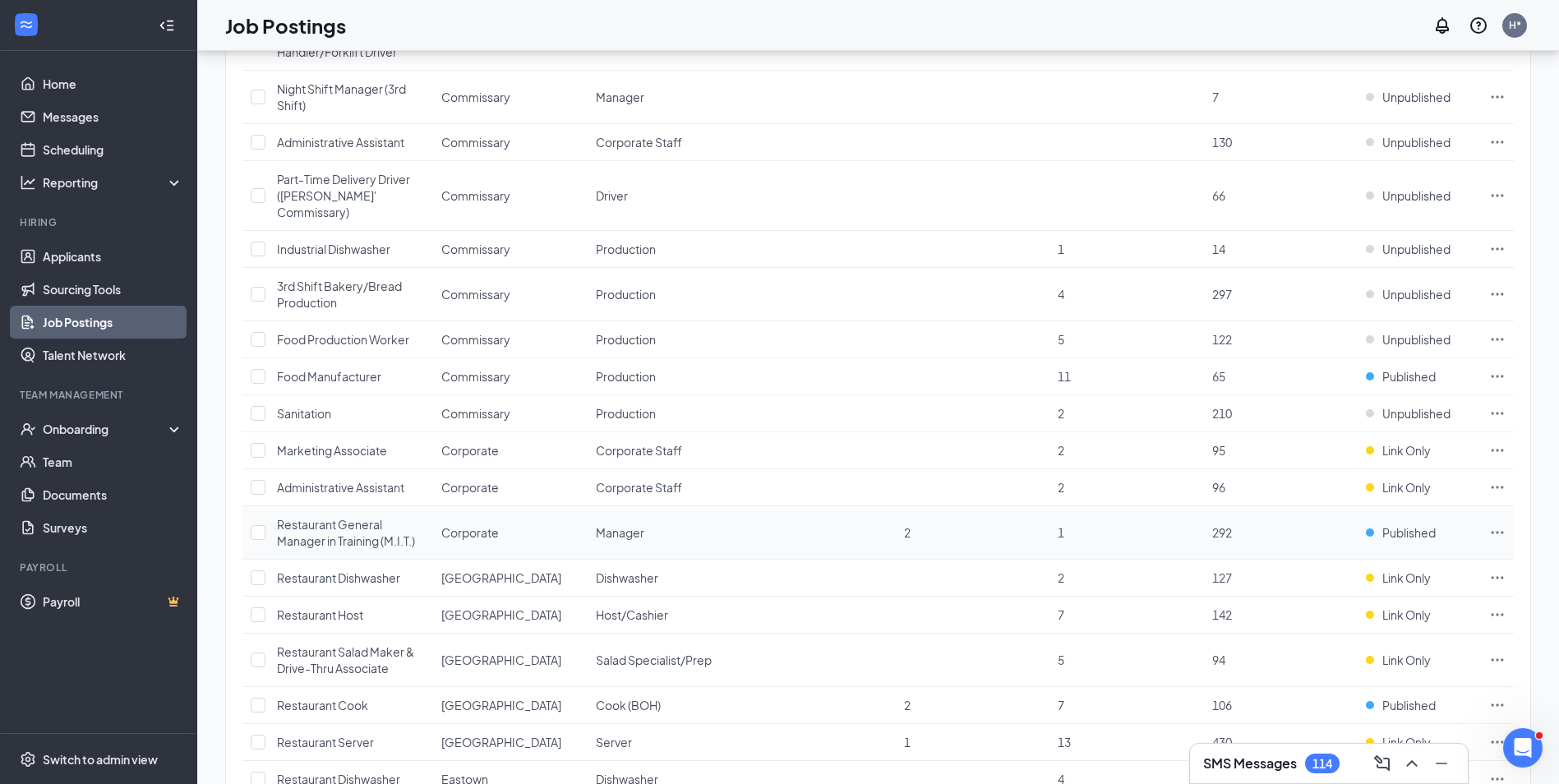
click at [1061, 525] on span "1" at bounding box center [1061, 532] width 7 height 15
click at [1056, 515] on td "1" at bounding box center [1127, 532] width 154 height 53
click at [907, 697] on span "2" at bounding box center [908, 704] width 7 height 15
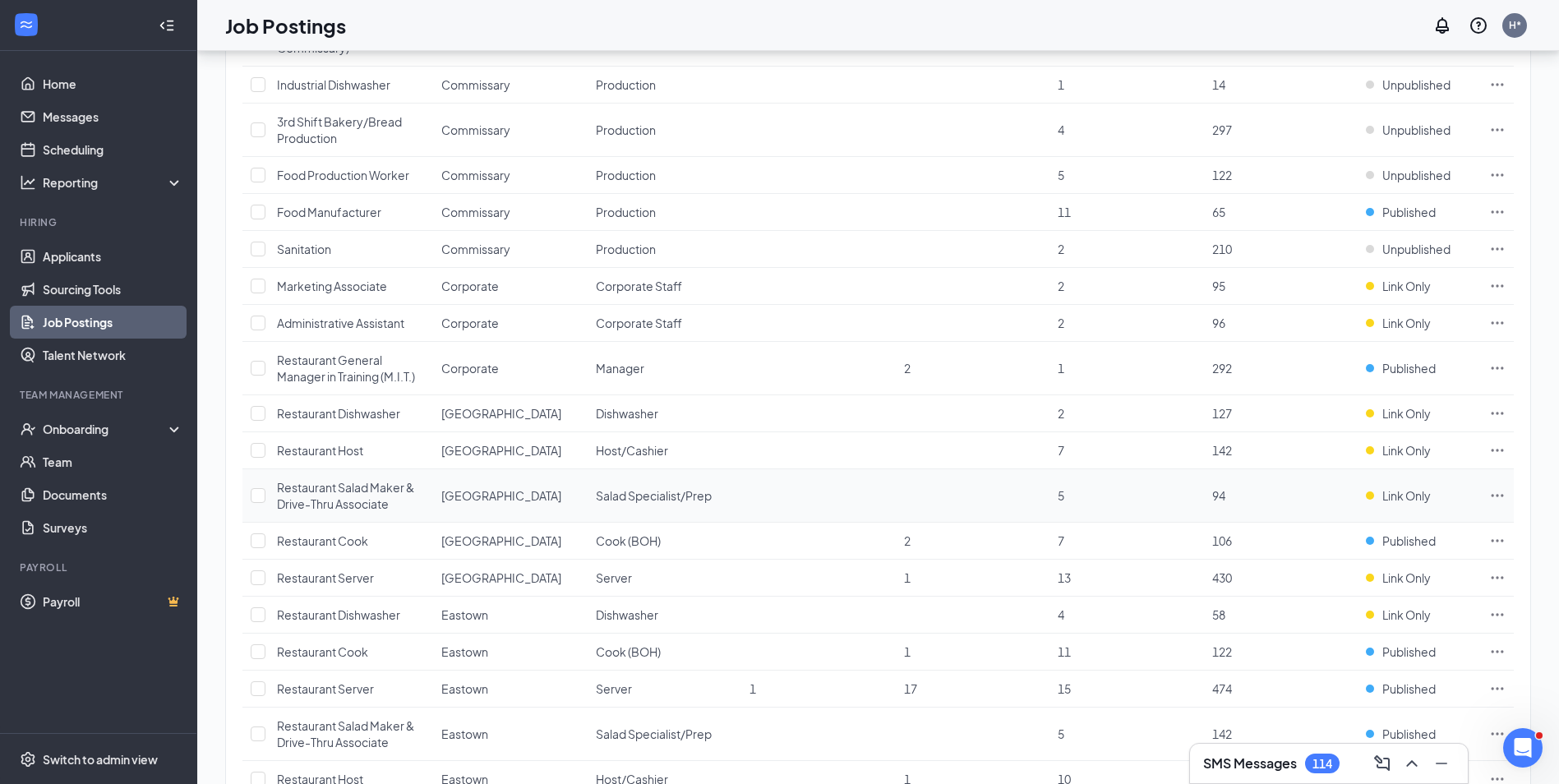
scroll to position [657, 0]
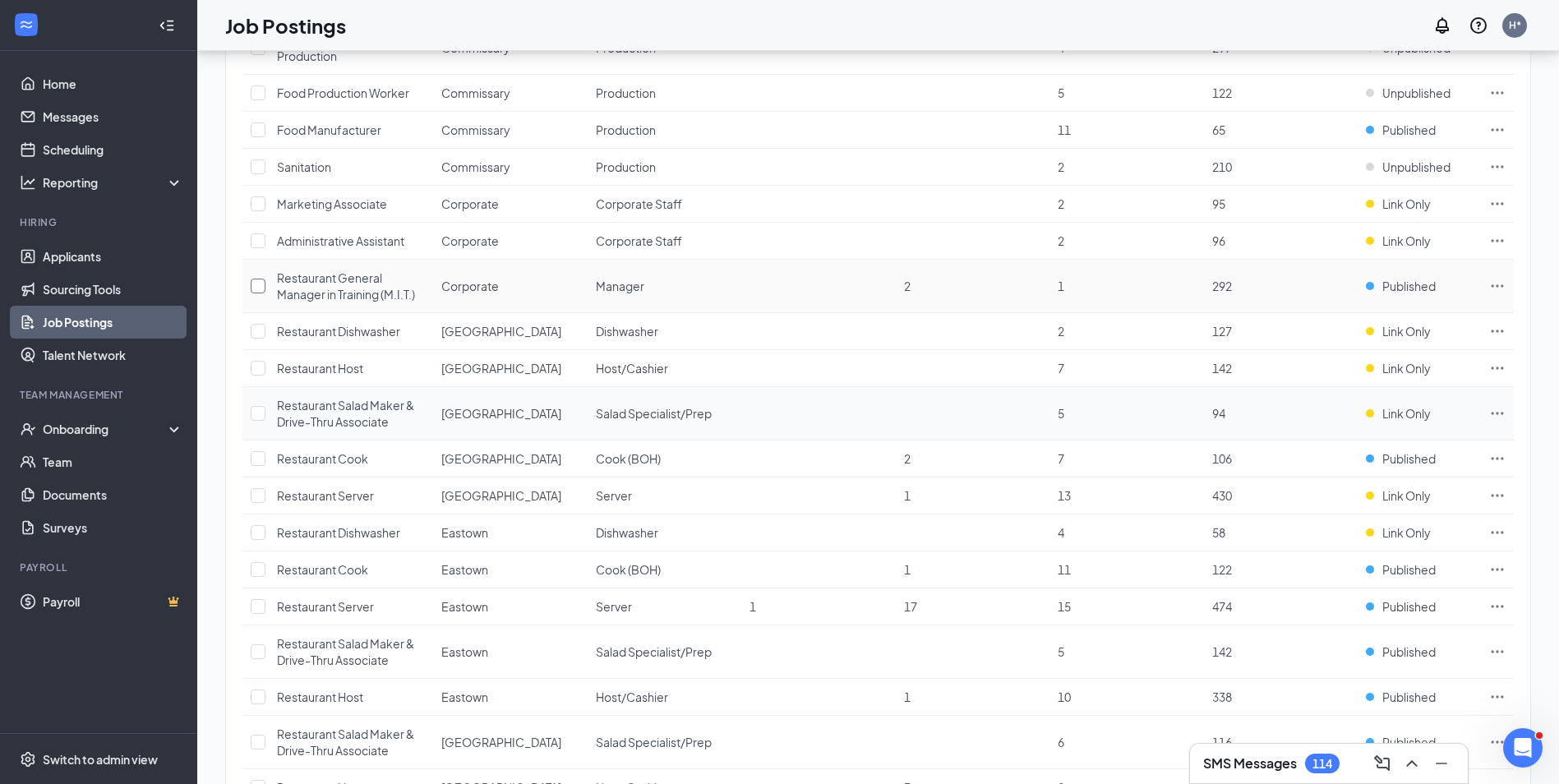
drag, startPoint x: 255, startPoint y: 270, endPoint x: 596, endPoint y: 414, distance: 370.2
click at [255, 278] on input "checkbox" at bounding box center [257, 285] width 15 height 15
checkbox input "true"
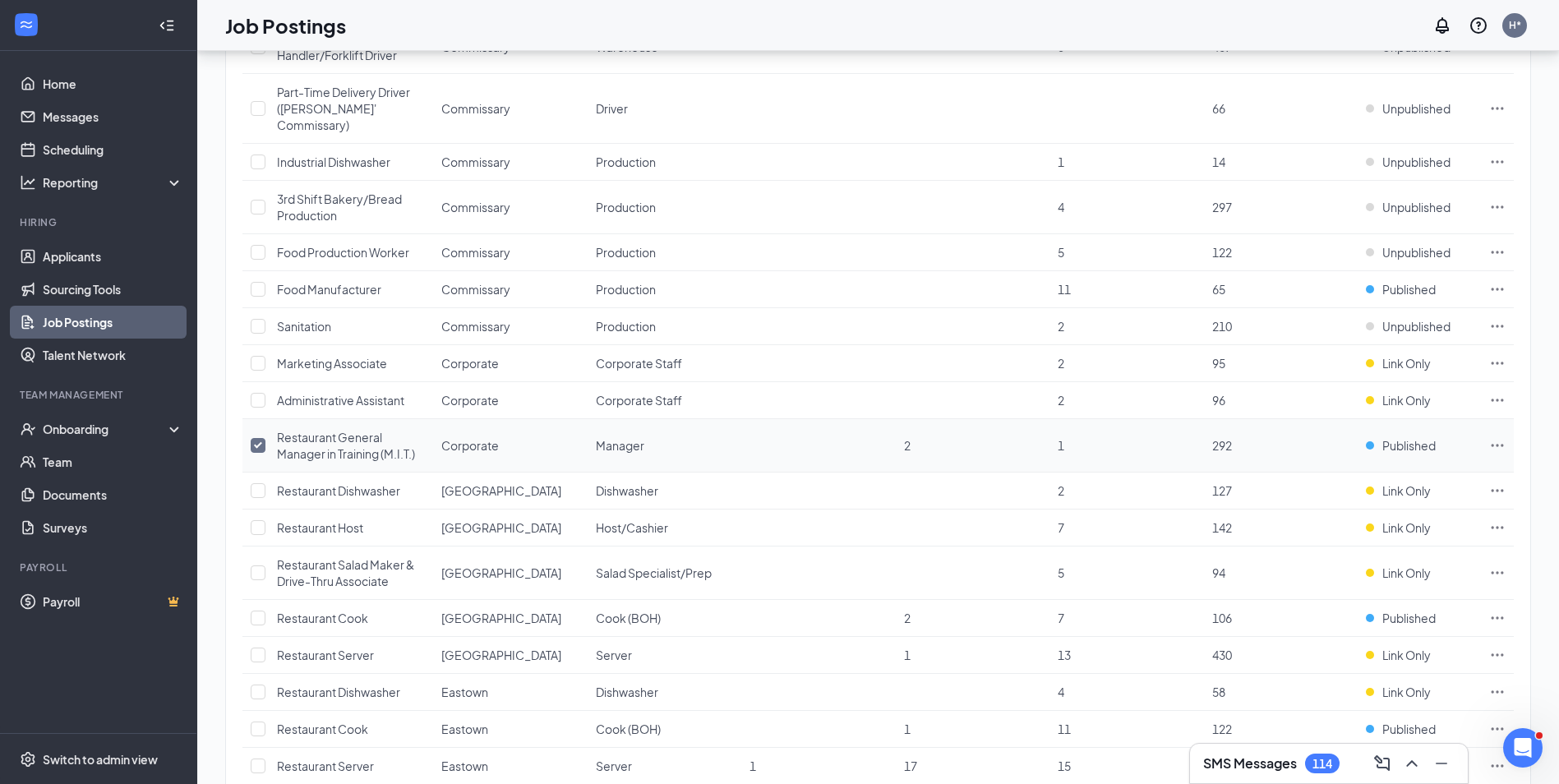
click at [1500, 437] on icon "Ellipses" at bounding box center [1497, 444] width 17 height 17
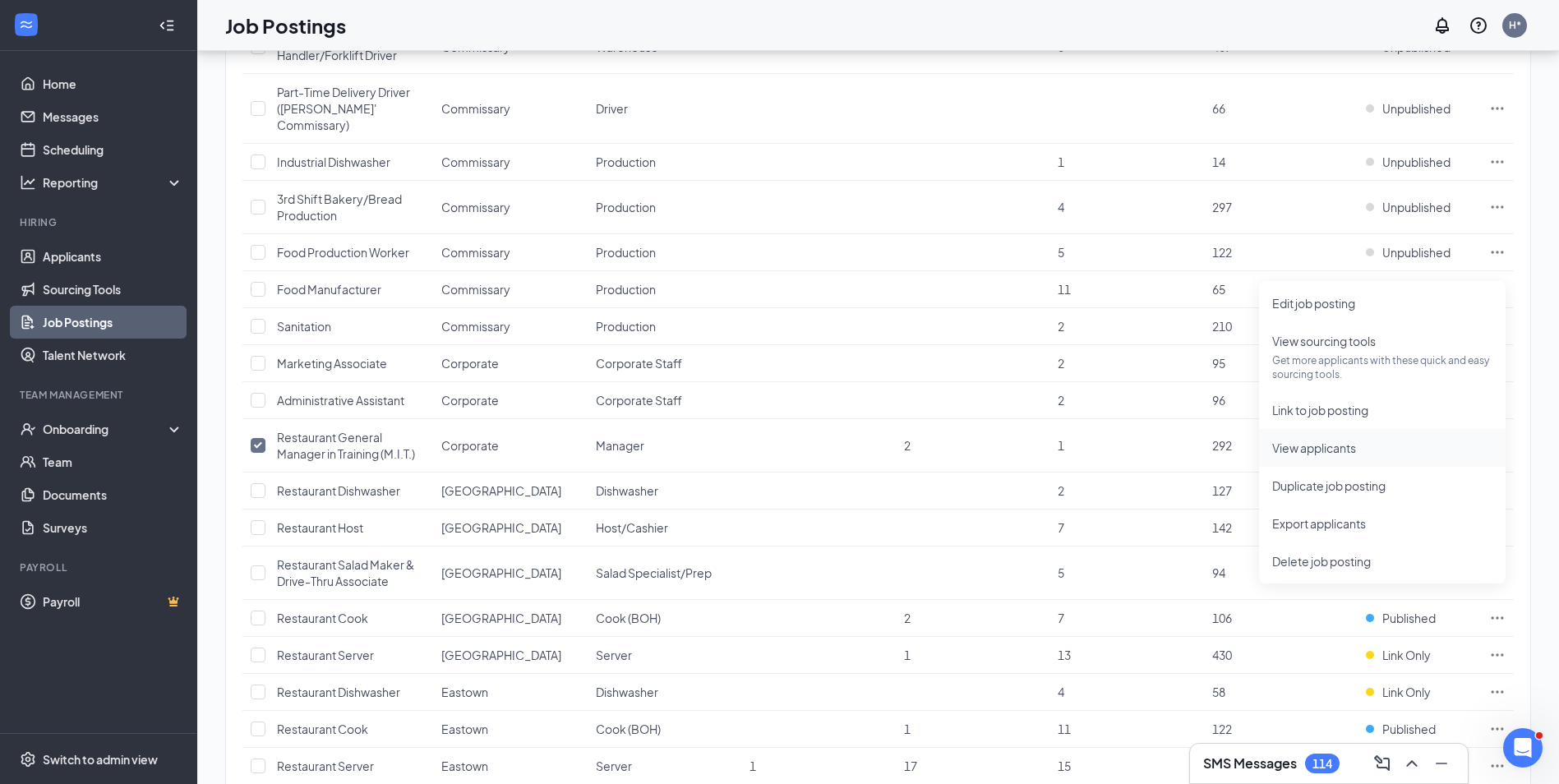
click at [1317, 447] on span "View applicants" at bounding box center [1314, 447] width 84 height 15
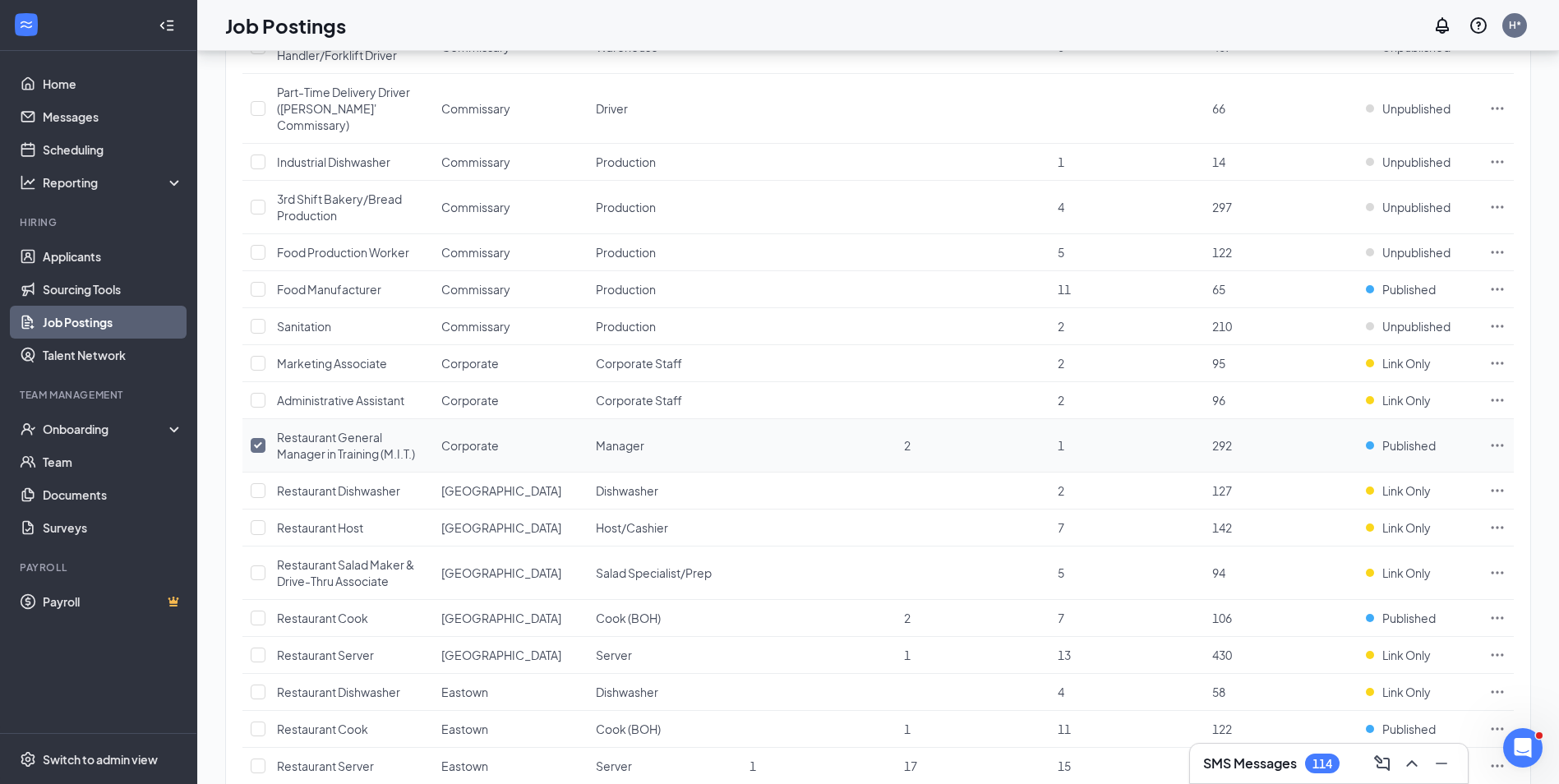
click at [1499, 437] on icon "Ellipses" at bounding box center [1497, 444] width 17 height 17
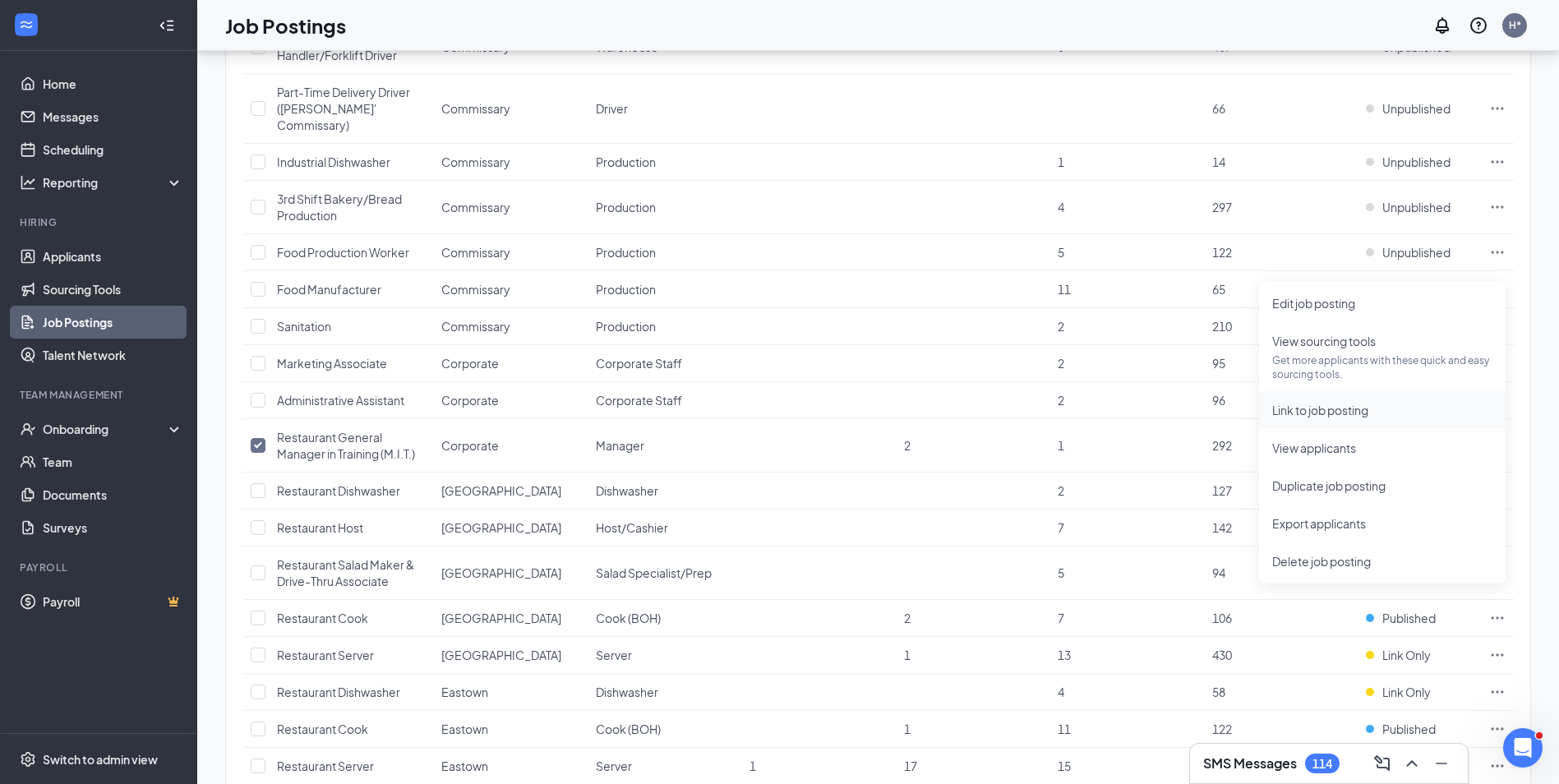
click at [1293, 410] on span "Link to job posting" at bounding box center [1320, 410] width 96 height 15
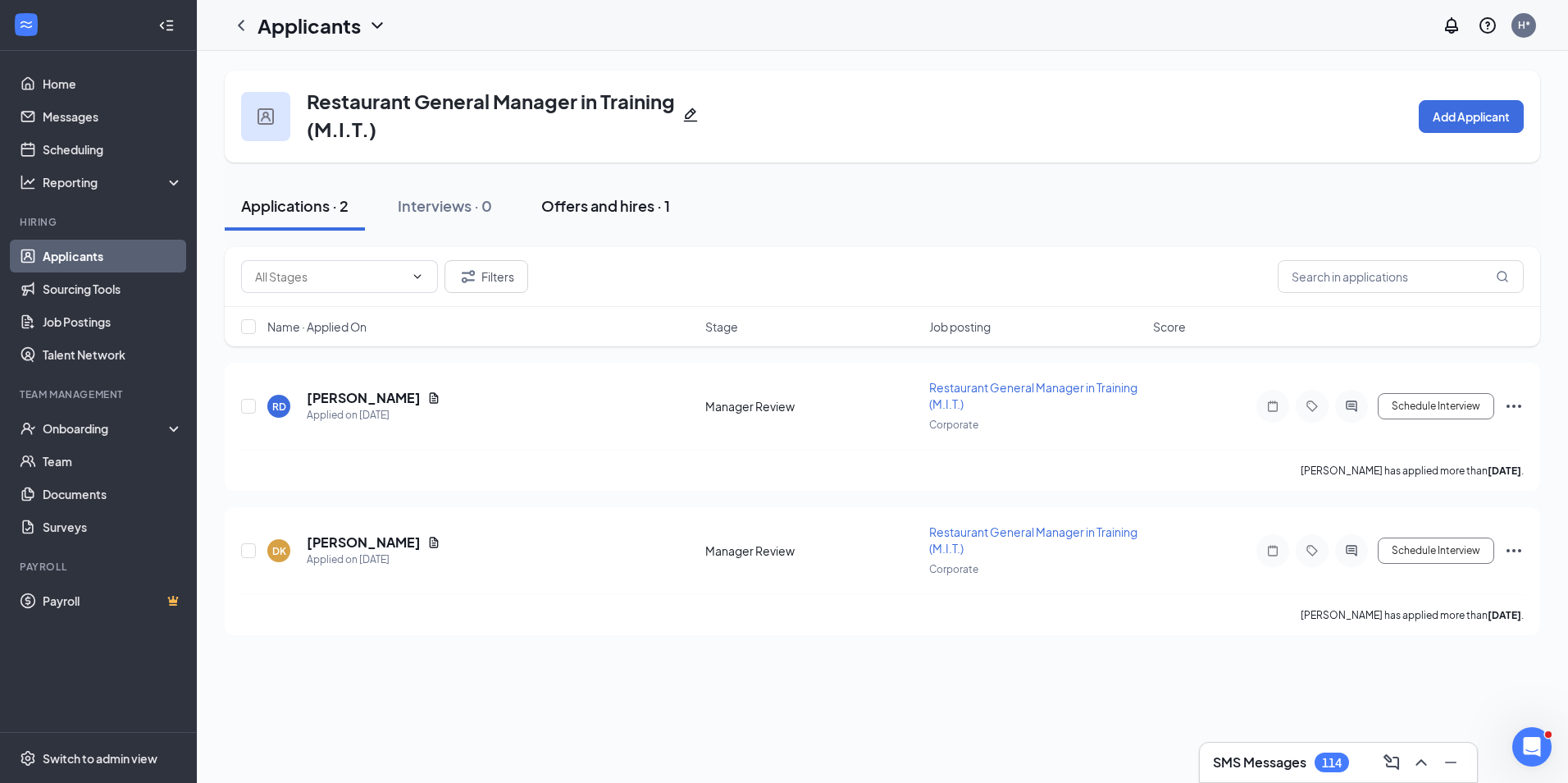
click at [657, 210] on div "Offers and hires · 1" at bounding box center [605, 204] width 128 height 20
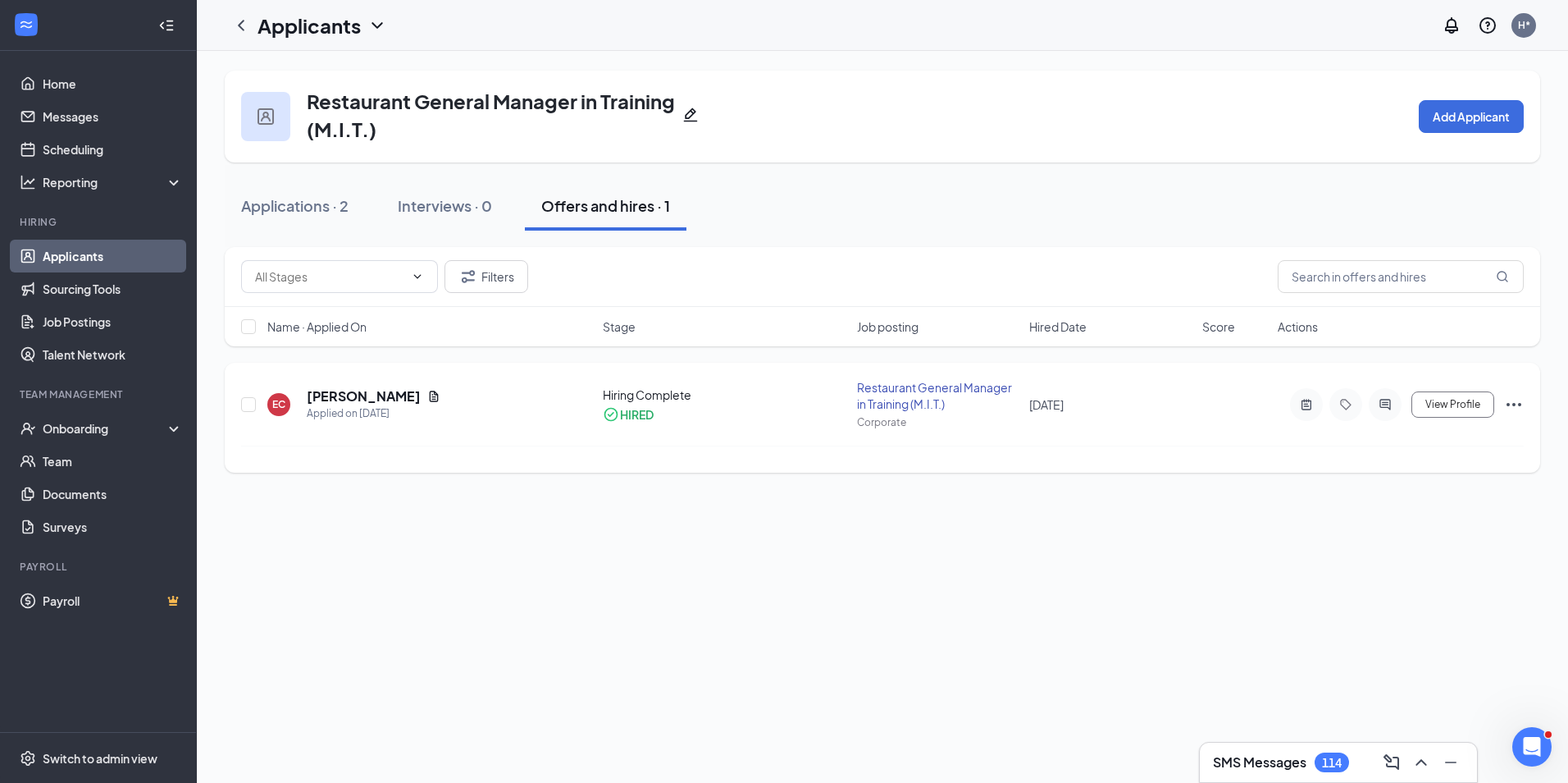
click at [1515, 407] on icon "Ellipses" at bounding box center [1514, 405] width 20 height 20
click at [1512, 399] on icon "Ellipses" at bounding box center [1514, 405] width 20 height 20
click at [1515, 405] on icon "Ellipses" at bounding box center [1513, 405] width 15 height 3
click at [971, 634] on div "Restaurant General Manager in Training (M.I.T.) Add Applicant Applications · 2 …" at bounding box center [881, 416] width 1371 height 731
click at [85, 322] on link "Job Postings" at bounding box center [113, 322] width 141 height 33
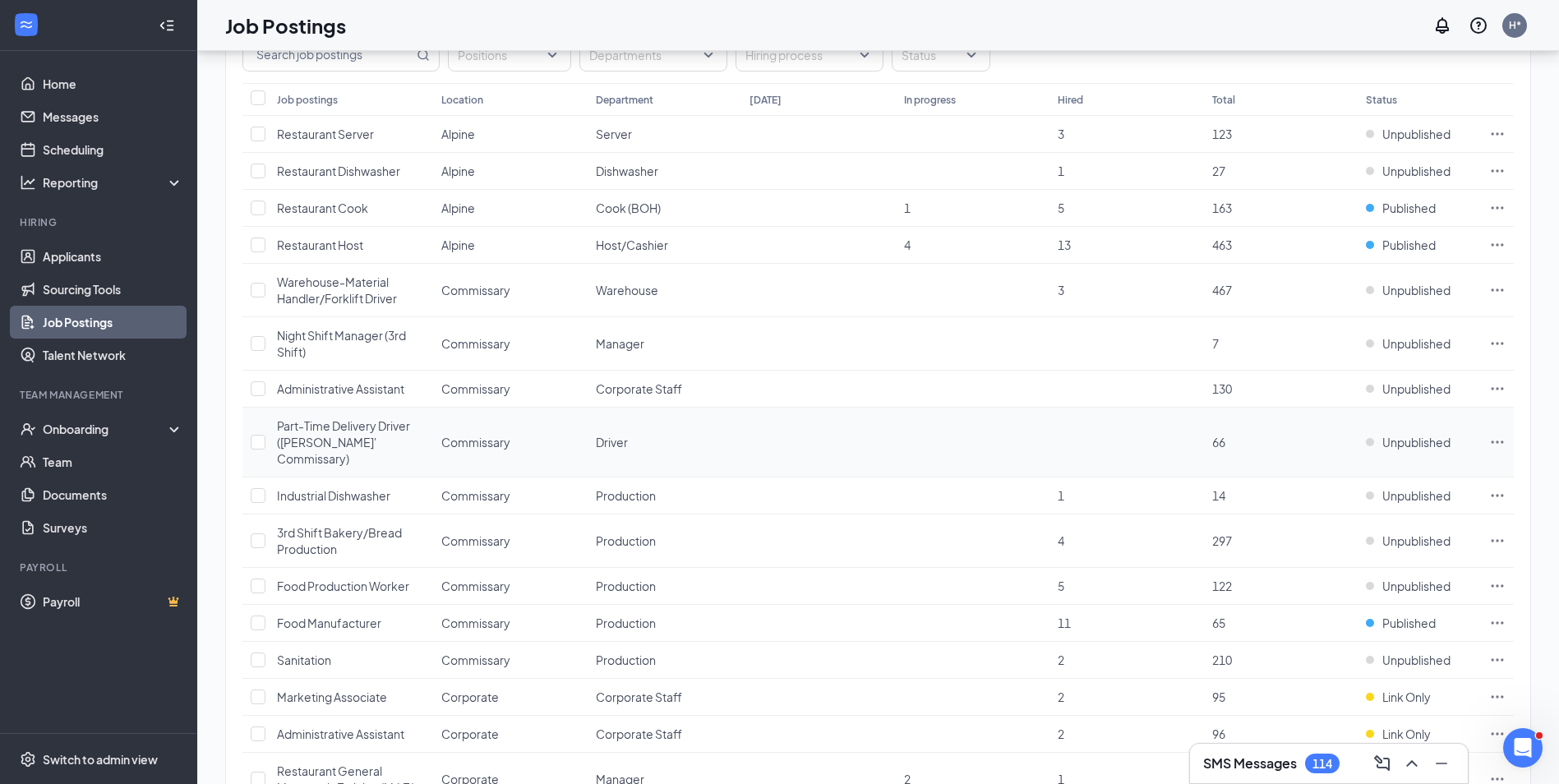
scroll to position [328, 0]
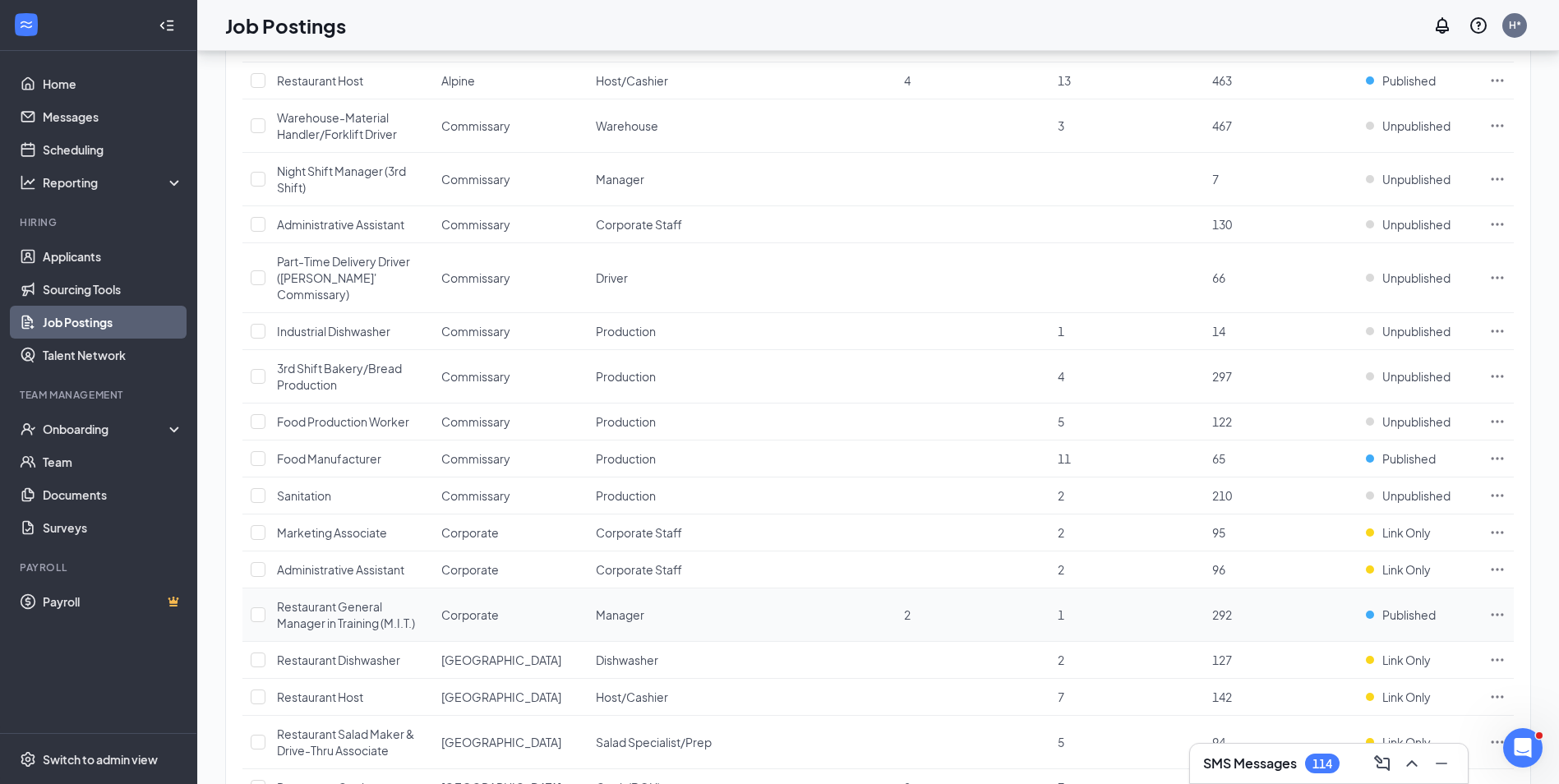
click at [1498, 606] on icon "Ellipses" at bounding box center [1497, 614] width 17 height 17
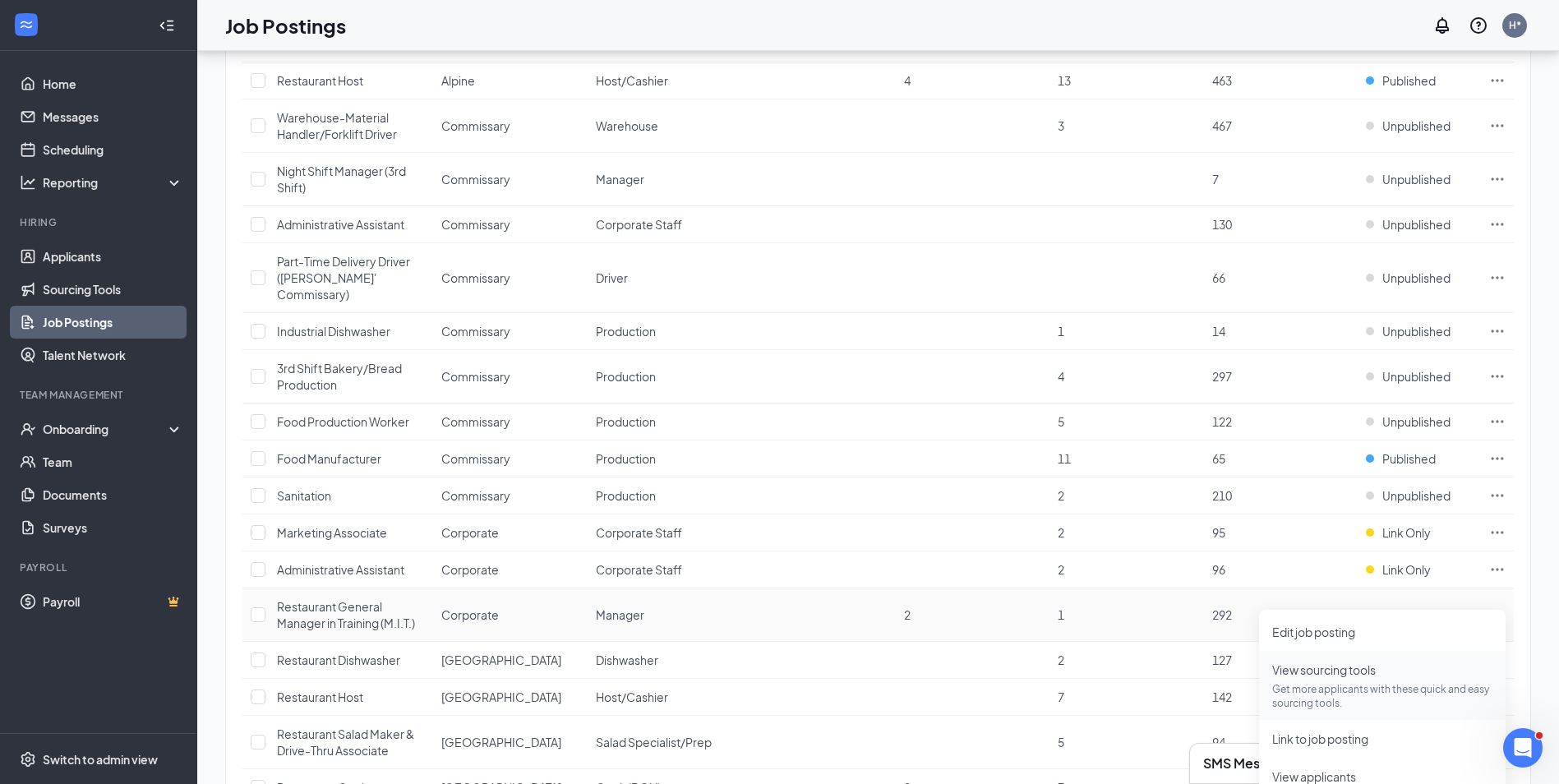
scroll to position [493, 0]
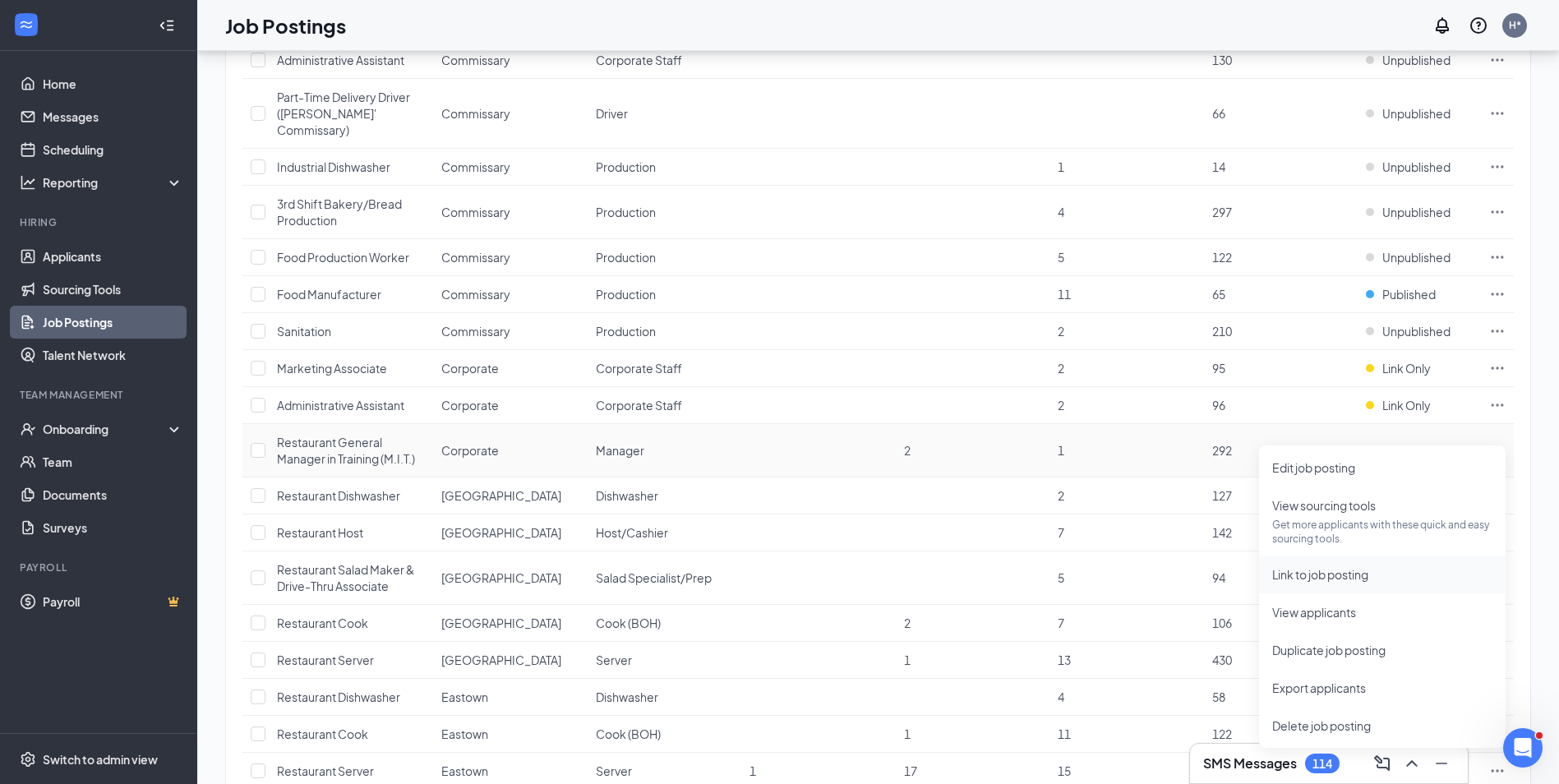
click at [1309, 576] on span "Link to job posting" at bounding box center [1320, 574] width 96 height 15
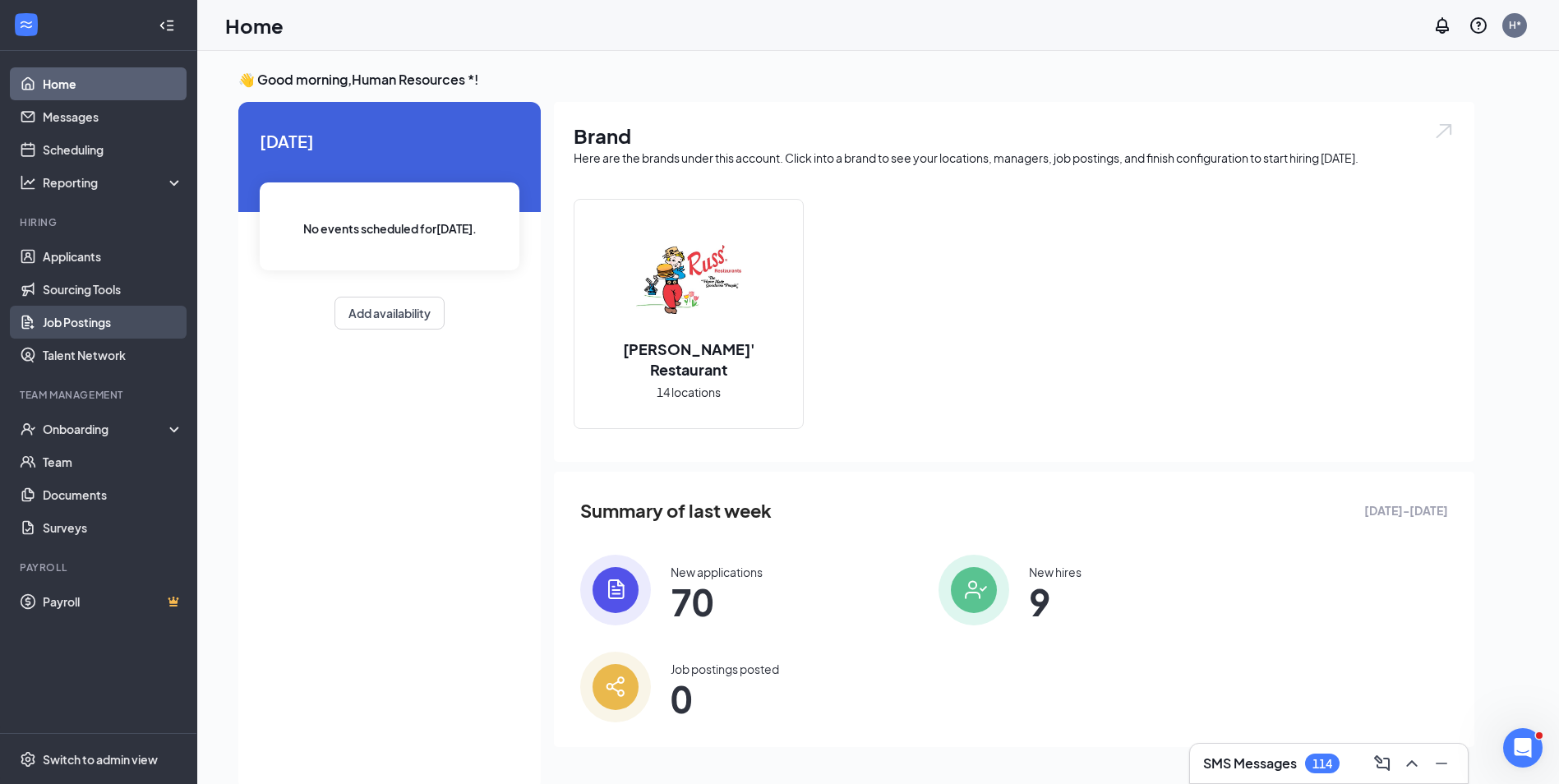
click at [102, 316] on link "Job Postings" at bounding box center [113, 322] width 141 height 33
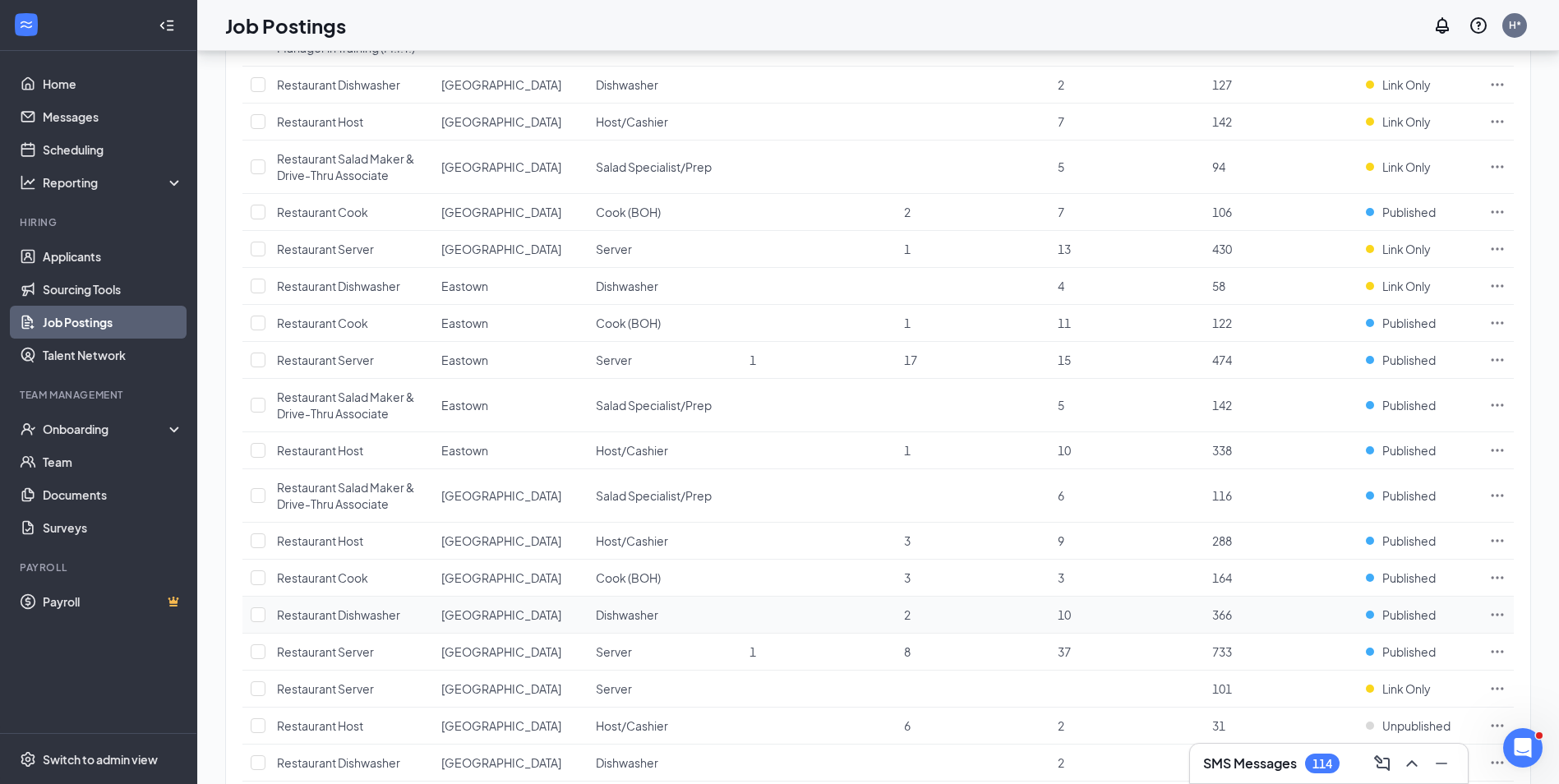
scroll to position [985, 0]
